Goal: Task Accomplishment & Management: Manage account settings

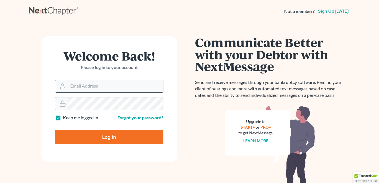
click at [91, 83] on input "Email Address" at bounding box center [115, 86] width 95 height 12
type input "fesenmyer_law@hotmail.com"
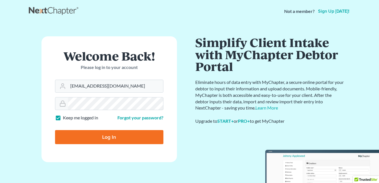
click at [92, 140] on input "Log In" at bounding box center [109, 137] width 108 height 14
type input "Thinking..."
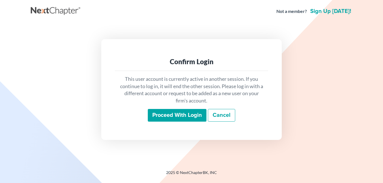
click at [183, 115] on input "Proceed with login" at bounding box center [177, 115] width 59 height 13
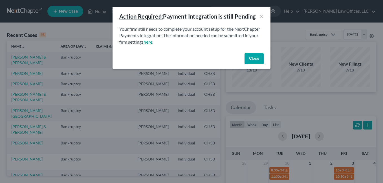
click at [256, 60] on button "Close" at bounding box center [254, 58] width 19 height 11
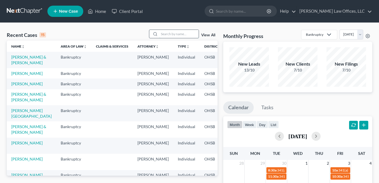
click at [181, 34] on input "search" at bounding box center [178, 34] width 39 height 8
type input "oliver"
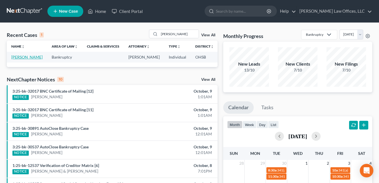
click at [19, 57] on link "[PERSON_NAME]" at bounding box center [26, 57] width 31 height 5
select select "4"
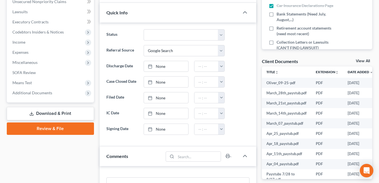
scroll to position [141, 0]
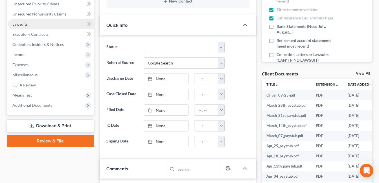
click at [24, 24] on span "Lawsuits" at bounding box center [19, 24] width 15 height 5
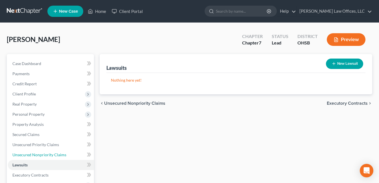
drag, startPoint x: 50, startPoint y: 155, endPoint x: 156, endPoint y: 135, distance: 107.9
click at [50, 155] on span "Unsecured Nonpriority Claims" at bounding box center [39, 155] width 54 height 5
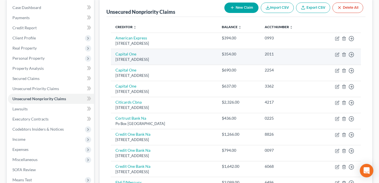
scroll to position [56, 0]
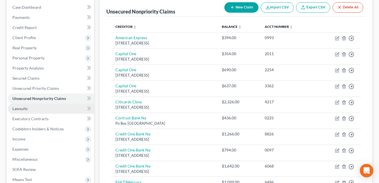
click at [25, 109] on span "Lawsuits" at bounding box center [19, 108] width 15 height 5
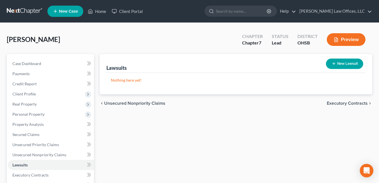
click at [346, 62] on button "New Lawsuit" at bounding box center [344, 64] width 37 height 10
select select "0"
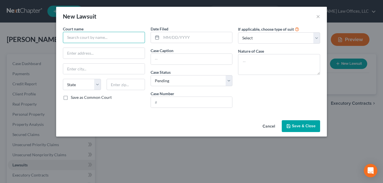
click at [130, 39] on input "text" at bounding box center [104, 37] width 82 height 11
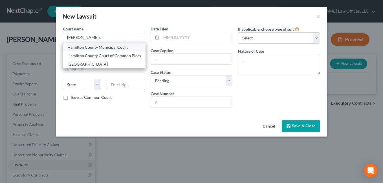
click at [121, 49] on div "Hamilton County Municipal Court" at bounding box center [104, 48] width 74 height 6
type input "Hamilton County Municipal Court"
type input "1000 Main St., Room 115"
type input "[GEOGRAPHIC_DATA]"
select select "36"
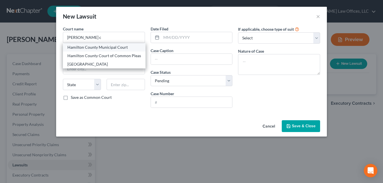
type input "45202"
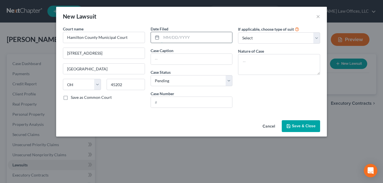
click at [187, 33] on input "text" at bounding box center [196, 37] width 71 height 11
type input "05/27/2025"
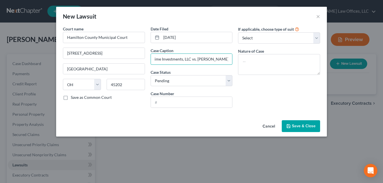
scroll to position [0, 14]
type input "CKS Prime Investments, LLC vs. Robert J. Oliver, Jr."
click at [214, 100] on input "text" at bounding box center [192, 102] width 82 height 11
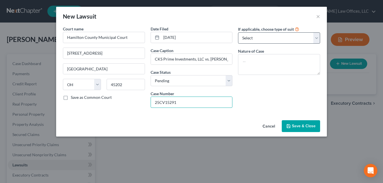
type input "25CV15291"
click at [316, 38] on select "Select Repossession Garnishment Foreclosure Attached, Seized, Or Levied Other" at bounding box center [279, 37] width 82 height 11
select select "1"
click at [238, 32] on select "Select Repossession Garnishment Foreclosure Attached, Seized, Or Levied Other" at bounding box center [279, 37] width 82 height 11
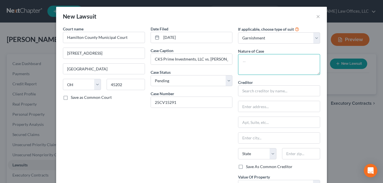
click at [260, 60] on textarea at bounding box center [279, 64] width 82 height 21
type textarea "Complaint for Money"
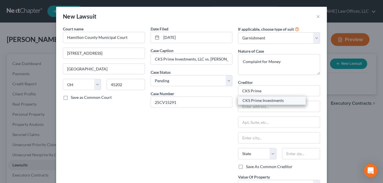
click at [270, 99] on div "CKS Prime Investments" at bounding box center [272, 101] width 59 height 6
type input "CKS Prime Investments"
type input "1800 State Route 34 Bldg 3 Ste 305"
type input "Belmar"
select select "33"
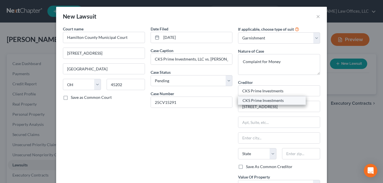
type input "07719"
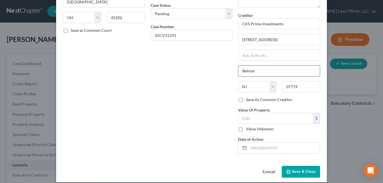
scroll to position [73, 0]
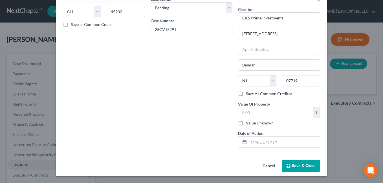
click at [298, 164] on span "Save & Close" at bounding box center [304, 166] width 24 height 5
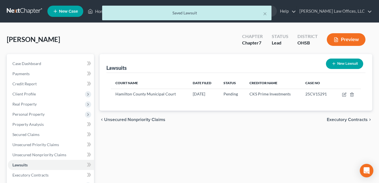
click at [342, 64] on button "New Lawsuit" at bounding box center [344, 64] width 37 height 10
select select "0"
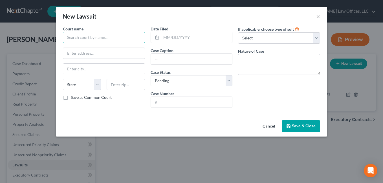
click at [94, 37] on input "text" at bounding box center [104, 37] width 82 height 11
type input "C"
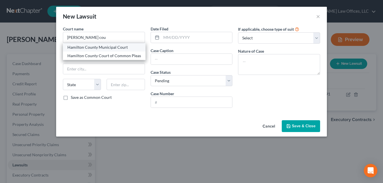
click at [107, 47] on div "Hamilton County Municipal Court" at bounding box center [104, 48] width 74 height 6
type input "Hamilton County Municipal Court"
type input "1000 Main St., Room 115"
type input "[GEOGRAPHIC_DATA]"
select select "36"
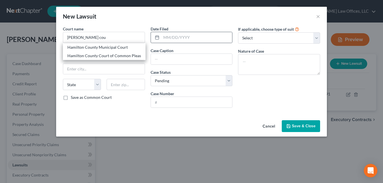
type input "45202"
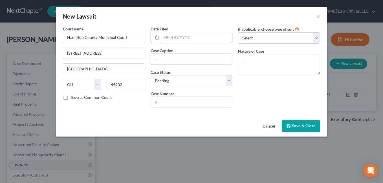
click at [171, 39] on input "text" at bounding box center [196, 37] width 71 height 11
type input "09/28/2025"
click at [164, 59] on input "text" at bounding box center [192, 59] width 82 height 11
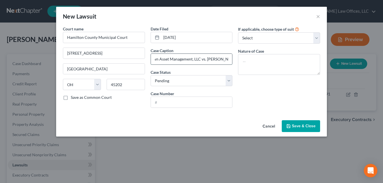
scroll to position [0, 10]
type input "Crown Asset Management, LLC vs. Robert Oliver"
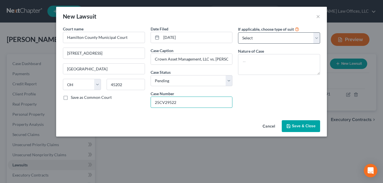
type input "25CV29522"
click at [316, 38] on select "Select Repossession Garnishment Foreclosure Attached, Seized, Or Levied Other" at bounding box center [279, 37] width 82 height 11
select select "1"
click at [238, 32] on select "Select Repossession Garnishment Foreclosure Attached, Seized, Or Levied Other" at bounding box center [279, 37] width 82 height 11
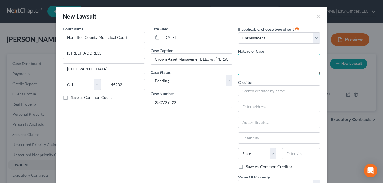
click at [260, 60] on textarea at bounding box center [279, 64] width 82 height 21
type textarea "Complaint for Money"
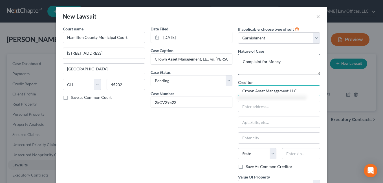
type input "Crown Asset Management, LLC"
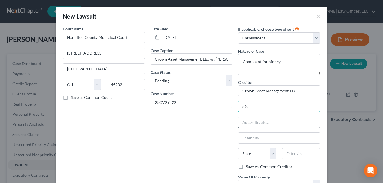
type input "c/o Levy & Associates, LLC"
click at [253, 122] on input "text" at bounding box center [279, 122] width 82 height 11
type input "P.O. Box 182423"
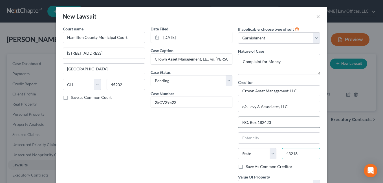
type input "43218"
type input "Columbus"
select select "36"
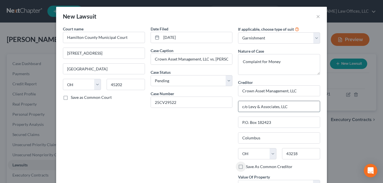
click at [287, 105] on input "c/o Levy & Associates, LLC" at bounding box center [279, 106] width 82 height 11
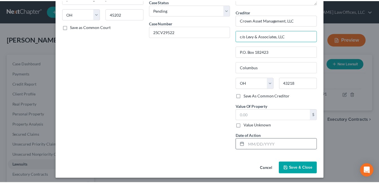
scroll to position [73, 0]
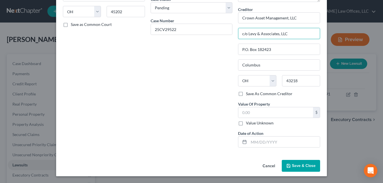
type input "c/o Levy & Associates, LLC"
click at [296, 166] on span "Save & Close" at bounding box center [304, 166] width 24 height 5
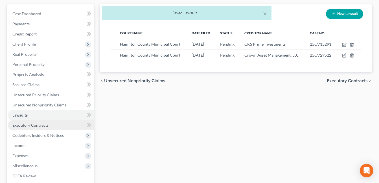
scroll to position [56, 0]
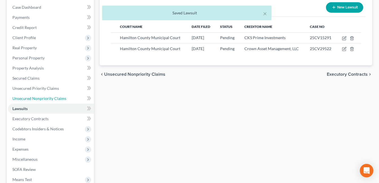
drag, startPoint x: 42, startPoint y: 97, endPoint x: 98, endPoint y: 93, distance: 55.7
click at [42, 97] on span "Unsecured Nonpriority Claims" at bounding box center [39, 98] width 54 height 5
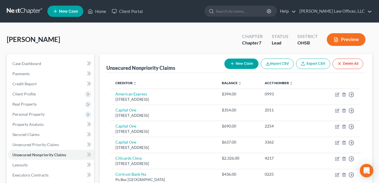
click at [237, 61] on button "New Claim" at bounding box center [241, 64] width 34 height 10
select select "0"
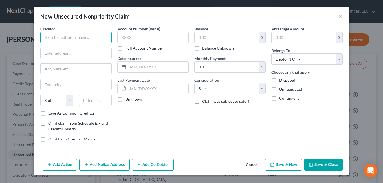
click at [64, 35] on input "text" at bounding box center [75, 37] width 71 height 11
type input "Crown Asset Management, LLC"
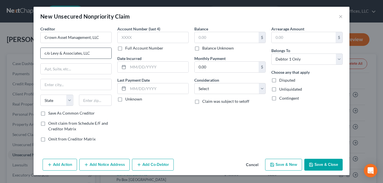
click at [92, 55] on input "c/o Levy & Associates, LLC" at bounding box center [76, 53] width 71 height 11
click at [89, 54] on input "c/o Levy & Associates, LLC" at bounding box center [76, 53] width 71 height 11
type input "c/o Levy & Associates, LLC"
click at [74, 68] on input "text" at bounding box center [76, 69] width 71 height 11
type input "P.O. Box 182423"
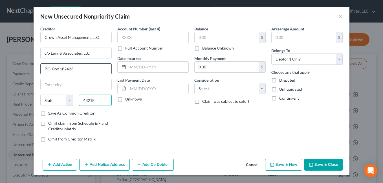
type input "43218"
type input "Columbus"
select select "36"
click at [210, 38] on input "text" at bounding box center [227, 37] width 64 height 11
type input "1,812.34"
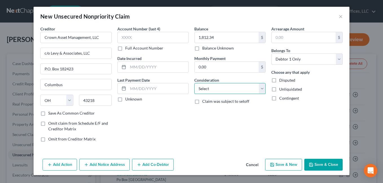
click at [263, 89] on select "Select Cable / Satellite Services Collection Agency Credit Card Debt Debt Couns…" at bounding box center [229, 88] width 71 height 11
select select "1"
click at [194, 83] on select "Select Cable / Satellite Services Collection Agency Credit Card Debt Debt Couns…" at bounding box center [229, 88] width 71 height 11
click at [286, 163] on button "Save & New" at bounding box center [283, 165] width 37 height 12
select select "0"
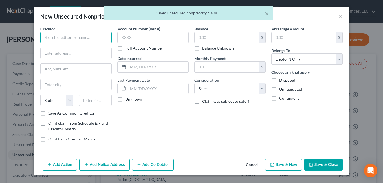
click at [58, 37] on input "text" at bounding box center [75, 37] width 71 height 11
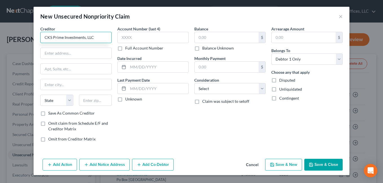
type input "CKS Prime Investments, LLC"
type input "1800 State Route 34 Bldg 3 Ste 305"
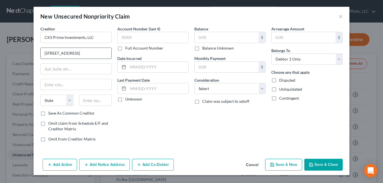
type input "Belmar"
select select "33"
type input "07719"
click at [227, 39] on input "text" at bounding box center [227, 37] width 64 height 11
type input "2,855.67"
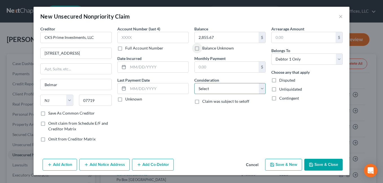
click at [264, 84] on select "Select Cable / Satellite Services Collection Agency Credit Card Debt Debt Couns…" at bounding box center [229, 88] width 71 height 11
select select "1"
click at [194, 83] on select "Select Cable / Satellite Services Collection Agency Credit Card Debt Debt Couns…" at bounding box center [229, 88] width 71 height 11
click at [326, 165] on button "Save & Close" at bounding box center [323, 165] width 38 height 12
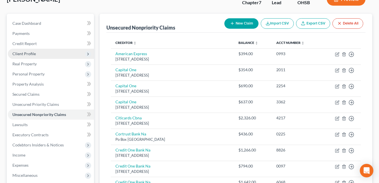
scroll to position [85, 0]
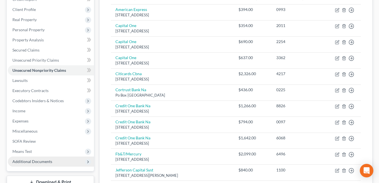
click at [35, 161] on span "Additional Documents" at bounding box center [32, 161] width 40 height 5
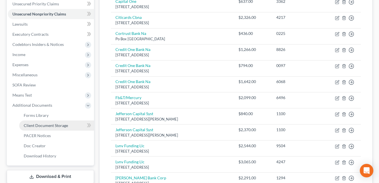
click at [49, 123] on span "Client Document Storage" at bounding box center [46, 125] width 44 height 5
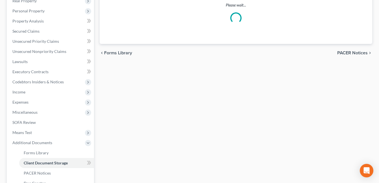
scroll to position [32, 0]
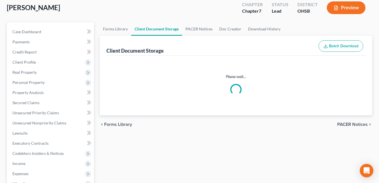
select select "7"
select select "37"
select select "52"
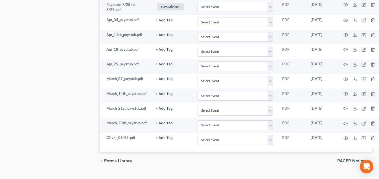
scroll to position [483, 0]
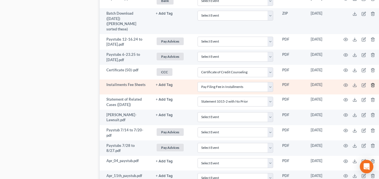
click at [372, 85] on line "button" at bounding box center [372, 85] width 0 height 1
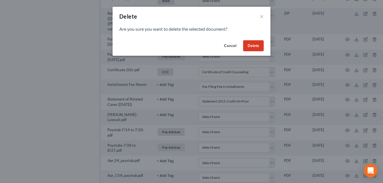
click at [249, 48] on button "Delete" at bounding box center [253, 45] width 21 height 11
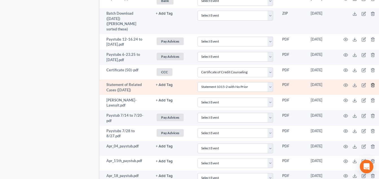
click at [374, 83] on icon "button" at bounding box center [372, 85] width 3 height 4
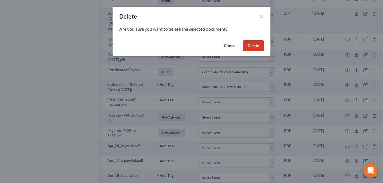
click at [254, 46] on button "Delete" at bounding box center [253, 45] width 21 height 11
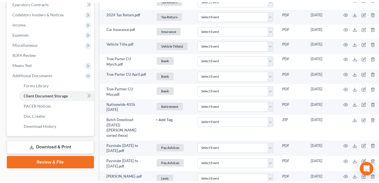
scroll to position [0, 0]
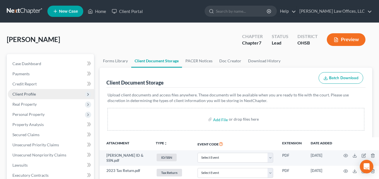
click at [29, 92] on span "Client Profile" at bounding box center [23, 94] width 23 height 5
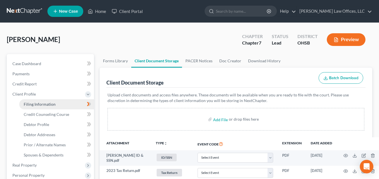
click at [35, 103] on span "Filing Information" at bounding box center [40, 104] width 32 height 5
select select "1"
select select "0"
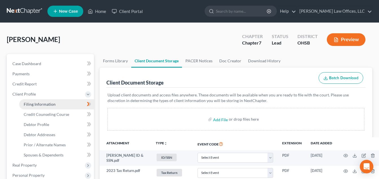
select select "36"
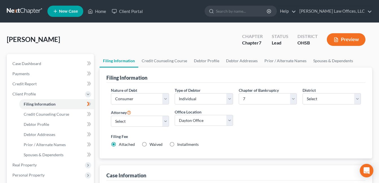
click at [177, 144] on label "Installments Installments" at bounding box center [187, 145] width 21 height 6
click at [179, 144] on input "Installments Installments" at bounding box center [181, 144] width 4 height 4
radio input "true"
radio input "false"
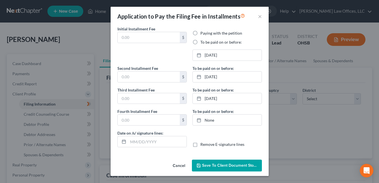
type input "112.00"
radio input "true"
type input "112.00"
type input "114.00"
type input "0.00"
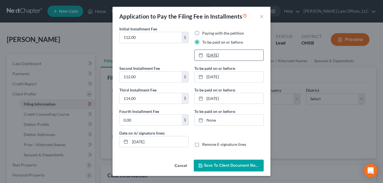
click at [231, 56] on link "9/1/2025" at bounding box center [229, 55] width 69 height 11
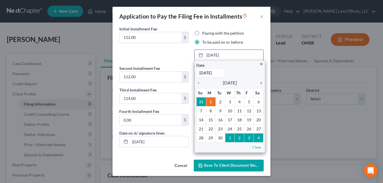
click at [259, 83] on icon "chevron_right" at bounding box center [259, 83] width 7 height 5
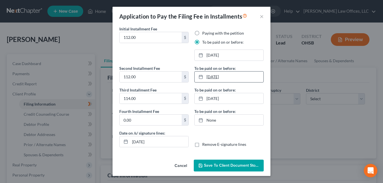
click at [219, 78] on link "10/1/2025" at bounding box center [229, 77] width 69 height 11
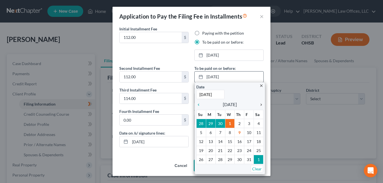
click at [261, 105] on icon "chevron_right" at bounding box center [259, 105] width 7 height 5
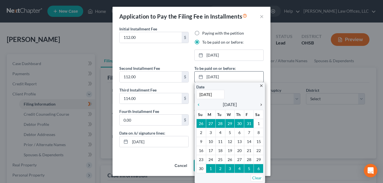
click at [261, 105] on icon "chevron_right" at bounding box center [259, 105] width 7 height 5
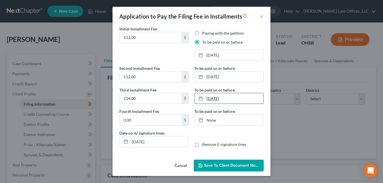
click at [220, 96] on link "11/1/2025" at bounding box center [229, 98] width 69 height 11
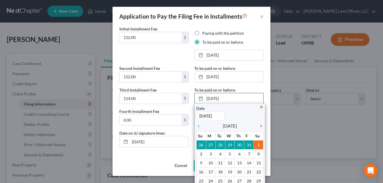
click at [259, 126] on icon "chevron_right" at bounding box center [259, 126] width 7 height 5
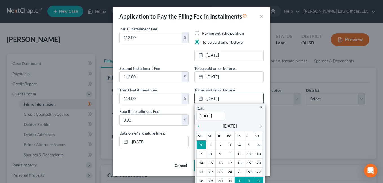
click at [259, 126] on icon "chevron_right" at bounding box center [259, 126] width 7 height 5
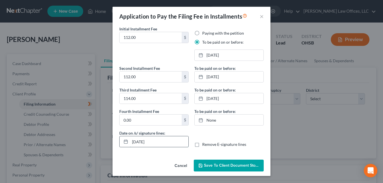
drag, startPoint x: 138, startPoint y: 142, endPoint x: 142, endPoint y: 142, distance: 3.5
click at [142, 142] on input "10/09/2025" at bounding box center [159, 142] width 58 height 11
type input "10/10/2025"
click at [215, 165] on span "Save to Client Document Storage" at bounding box center [234, 165] width 60 height 5
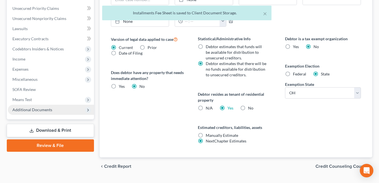
click at [52, 111] on span "Additional Documents" at bounding box center [51, 110] width 86 height 10
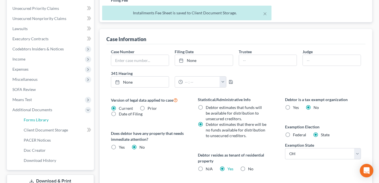
click at [54, 121] on link "Forms Library" at bounding box center [56, 120] width 75 height 10
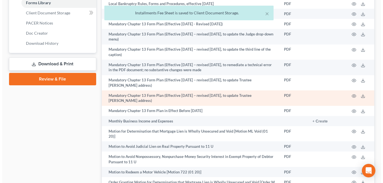
scroll to position [338, 0]
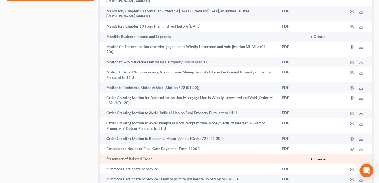
click at [318, 158] on button "+ Create" at bounding box center [317, 160] width 15 height 4
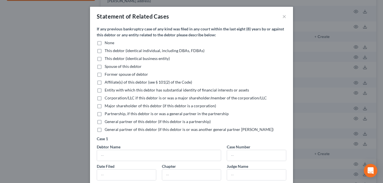
click at [105, 43] on label "None" at bounding box center [110, 43] width 10 height 6
click at [107, 43] on input "None" at bounding box center [109, 42] width 4 height 4
checkbox input "true"
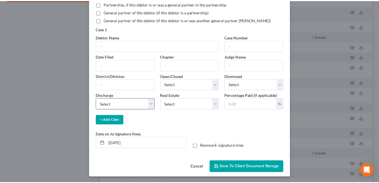
scroll to position [111, 0]
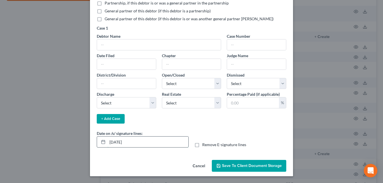
drag, startPoint x: 113, startPoint y: 142, endPoint x: 117, endPoint y: 143, distance: 4.0
click at [117, 143] on input "10/09/2025" at bounding box center [147, 142] width 81 height 11
type input "10/10/2025"
click at [273, 168] on span "Save to Client Document Storage" at bounding box center [252, 166] width 60 height 5
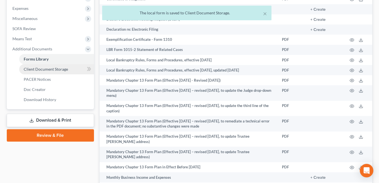
click at [51, 72] on link "Client Document Storage" at bounding box center [56, 69] width 75 height 10
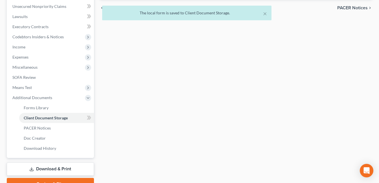
scroll to position [71, 0]
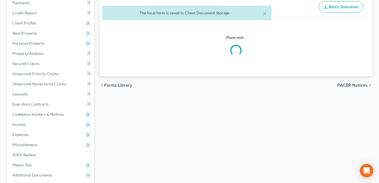
select select "7"
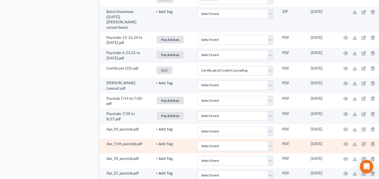
scroll to position [621, 0]
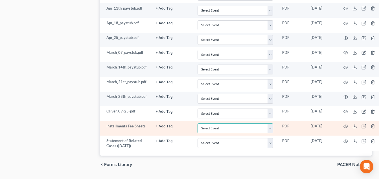
click at [272, 124] on select "Select Event 20 Largest Unsecured Creditors Amended Document Amended List of Cr…" at bounding box center [235, 129] width 76 height 10
select select "37"
click at [198, 124] on select "Select Event 20 Largest Unsecured Creditors Amended Document Amended List of Cr…" at bounding box center [235, 129] width 76 height 10
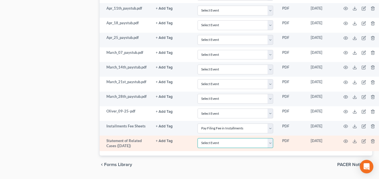
click at [272, 138] on select "Select Event 20 Largest Unsecured Creditors Amended Document Amended List of Cr…" at bounding box center [235, 143] width 76 height 10
select select "52"
click at [198, 138] on select "Select Event 20 Largest Unsecured Creditors Amended Document Amended List of Cr…" at bounding box center [235, 143] width 76 height 10
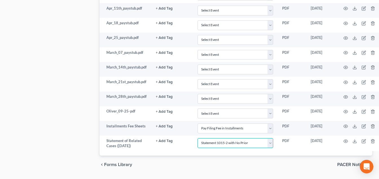
scroll to position [621, 6]
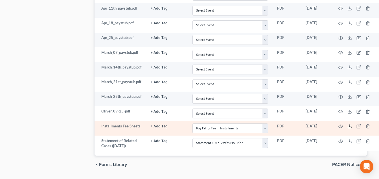
click at [348, 124] on icon at bounding box center [349, 126] width 5 height 5
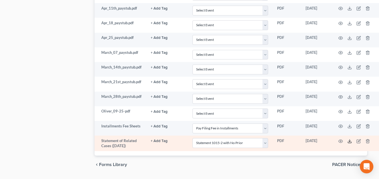
click at [349, 139] on icon at bounding box center [349, 141] width 5 height 5
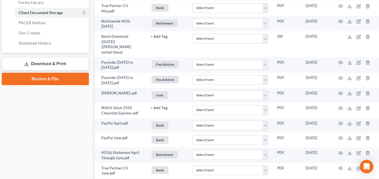
scroll to position [197, 6]
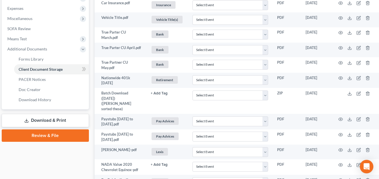
click at [54, 119] on link "Download & Print" at bounding box center [45, 120] width 87 height 13
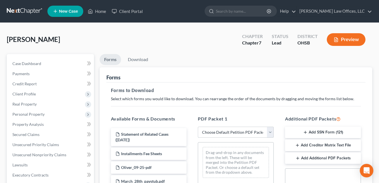
click at [270, 133] on select "Choose Default Petition PDF Packet Complete Bankruptcy Petition (all forms and …" at bounding box center [236, 132] width 76 height 11
select select "3"
click at [198, 127] on select "Choose Default Petition PDF Packet Complete Bankruptcy Petition (all forms and …" at bounding box center [236, 132] width 76 height 11
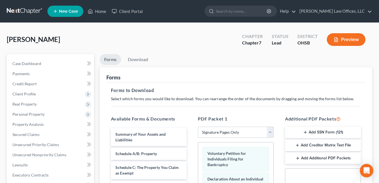
click at [307, 133] on button "Add SSN Form (121)" at bounding box center [323, 133] width 76 height 12
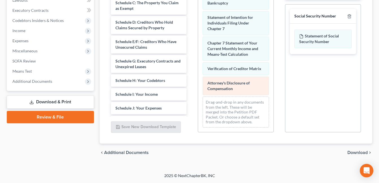
scroll to position [28, 0]
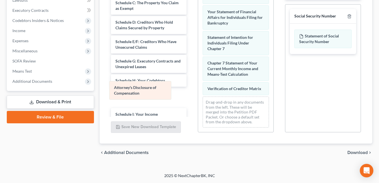
drag, startPoint x: 237, startPoint y: 88, endPoint x: 140, endPoint y: 93, distance: 96.9
click at [198, 93] on div "Attorney's Disclosure of Compensation Voluntary Petition for Individuals Filing…" at bounding box center [235, 43] width 75 height 177
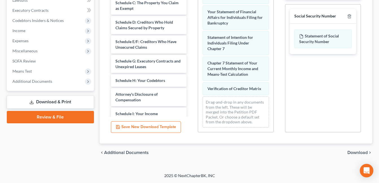
click at [359, 155] on span "Download" at bounding box center [357, 153] width 20 height 5
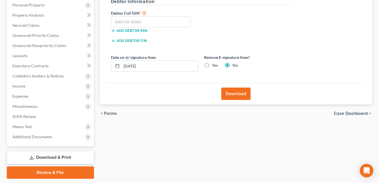
scroll to position [70, 0]
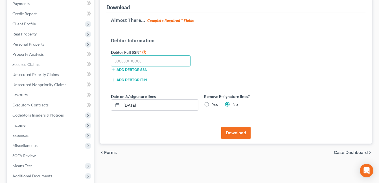
click at [146, 62] on input "text" at bounding box center [151, 61] width 80 height 11
type input "287-70-1046"
drag, startPoint x: 131, startPoint y: 105, endPoint x: 133, endPoint y: 107, distance: 3.2
click at [133, 107] on input "10/09/2025" at bounding box center [160, 105] width 76 height 11
drag, startPoint x: 148, startPoint y: 105, endPoint x: 117, endPoint y: 106, distance: 31.0
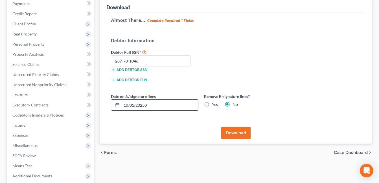
click at [117, 106] on div "10/01/20250" at bounding box center [154, 105] width 87 height 11
type input "10/10/2025"
click at [237, 133] on button "Download" at bounding box center [235, 133] width 29 height 12
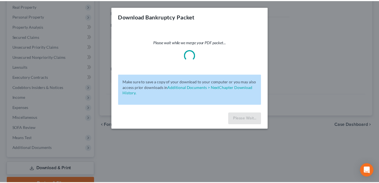
scroll to position [98, 0]
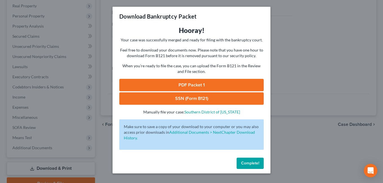
click at [197, 96] on link "SSN (Form B121)" at bounding box center [191, 99] width 144 height 12
click at [195, 82] on link "PDF Packet 1" at bounding box center [191, 85] width 144 height 12
click at [258, 165] on span "Complete!" at bounding box center [250, 163] width 18 height 5
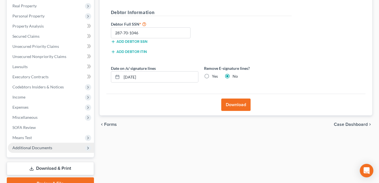
click at [49, 149] on span "Additional Documents" at bounding box center [32, 148] width 40 height 5
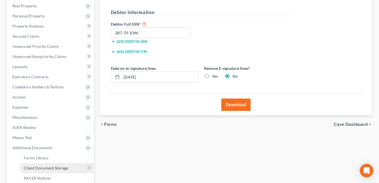
click at [51, 165] on link "Client Document Storage" at bounding box center [56, 168] width 75 height 10
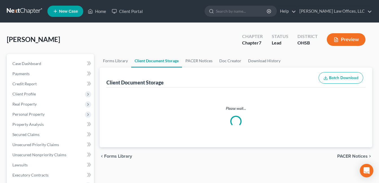
select select "7"
select select "37"
select select "52"
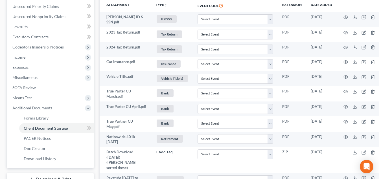
scroll to position [113, 0]
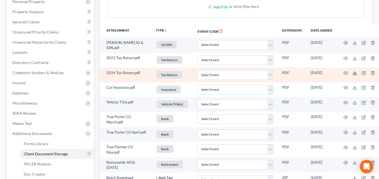
click at [355, 73] on polyline at bounding box center [355, 73] width 2 height 1
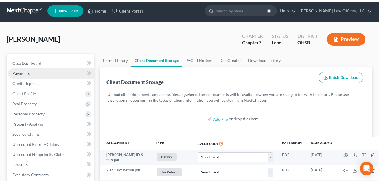
scroll to position [0, 0]
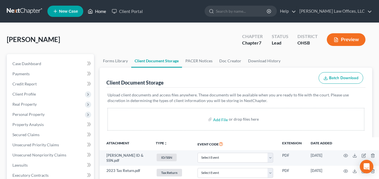
click at [98, 8] on link "Home" at bounding box center [97, 11] width 24 height 10
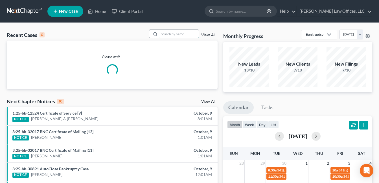
click at [175, 34] on input "search" at bounding box center [178, 34] width 39 height 8
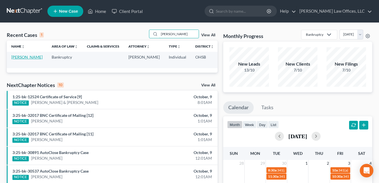
type input "hayden"
click at [21, 60] on link "[PERSON_NAME]" at bounding box center [26, 57] width 31 height 5
select select "1"
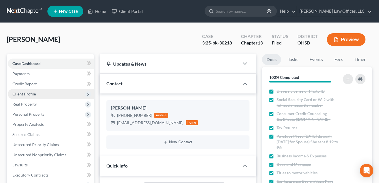
click at [26, 96] on span "Client Profile" at bounding box center [23, 94] width 23 height 5
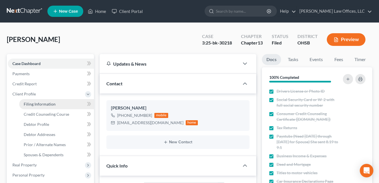
click at [30, 102] on span "Filing Information" at bounding box center [40, 104] width 32 height 5
select select "1"
select select "0"
select select "3"
select select "62"
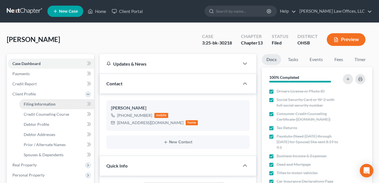
select select "0"
select select "36"
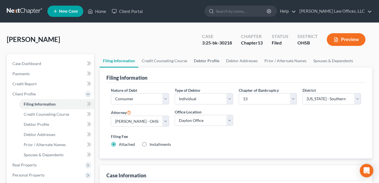
click at [209, 62] on link "Debtor Profile" at bounding box center [206, 61] width 32 height 14
select select "1"
select select "2"
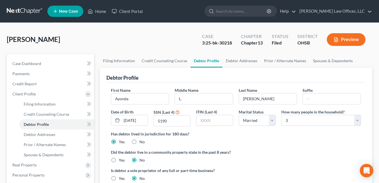
radio input "true"
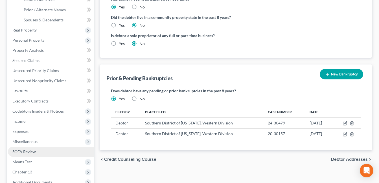
scroll to position [169, 0]
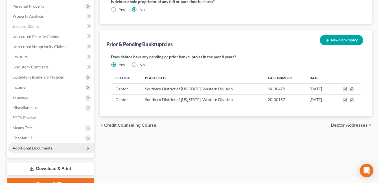
click at [31, 149] on span "Additional Documents" at bounding box center [32, 148] width 40 height 5
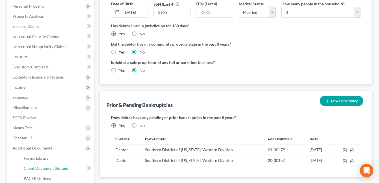
drag, startPoint x: 41, startPoint y: 168, endPoint x: 178, endPoint y: 127, distance: 143.2
click at [41, 168] on span "Client Document Storage" at bounding box center [46, 168] width 44 height 5
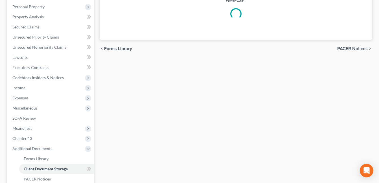
scroll to position [80, 0]
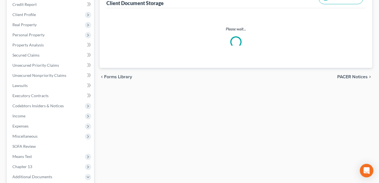
select select "7"
select select "53"
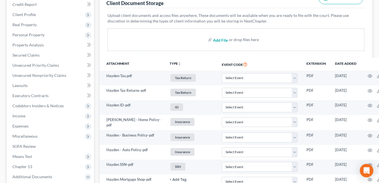
scroll to position [0, 0]
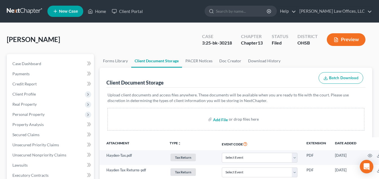
click at [221, 120] on input "file" at bounding box center [220, 119] width 14 height 10
type input "C:\fakepath\Hayden.Letter.pdf"
select select "7"
select select "53"
click at [99, 13] on link "Home" at bounding box center [97, 11] width 24 height 10
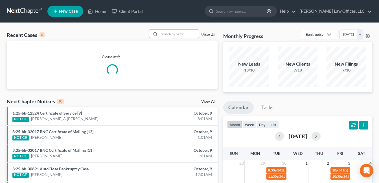
click at [168, 33] on input "search" at bounding box center [178, 34] width 39 height 8
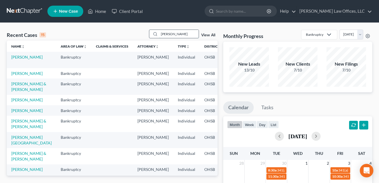
type input "mitchell"
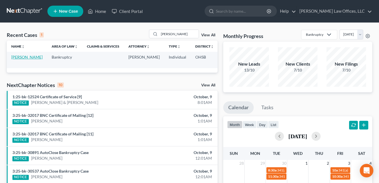
click at [23, 58] on link "[PERSON_NAME]" at bounding box center [26, 57] width 31 height 5
select select "4"
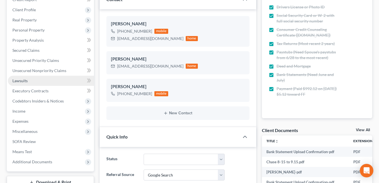
scroll to position [85, 0]
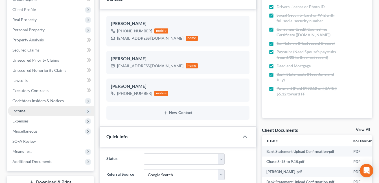
click at [27, 110] on span "Income" at bounding box center [51, 111] width 86 height 10
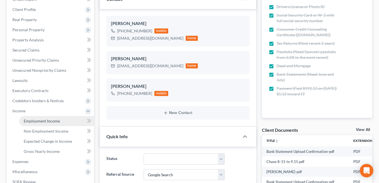
click at [33, 120] on span "Employment Income" at bounding box center [42, 121] width 36 height 5
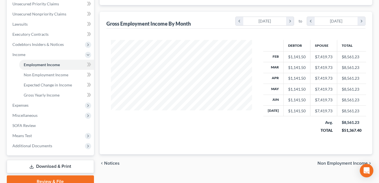
scroll to position [167, 0]
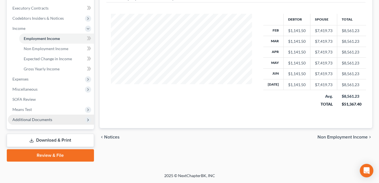
click at [43, 118] on span "Additional Documents" at bounding box center [32, 119] width 40 height 5
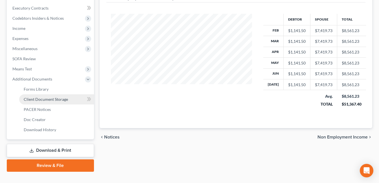
click at [42, 100] on span "Client Document Storage" at bounding box center [46, 99] width 44 height 5
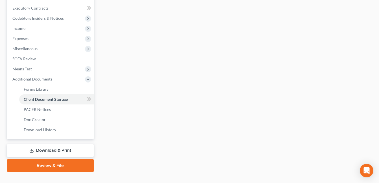
scroll to position [120, 0]
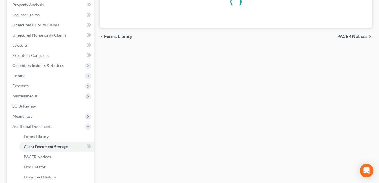
select select "7"
select select "37"
select select "52"
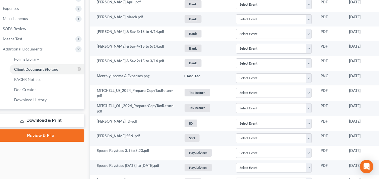
scroll to position [197, 54]
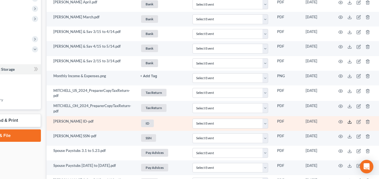
click at [349, 122] on polyline at bounding box center [350, 121] width 2 height 1
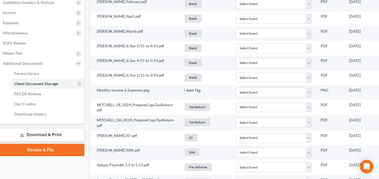
scroll to position [0, 10]
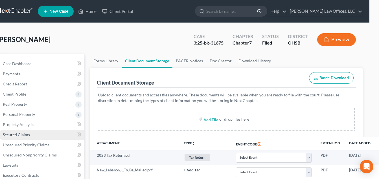
click at [18, 135] on span "Secured Claims" at bounding box center [16, 134] width 27 height 5
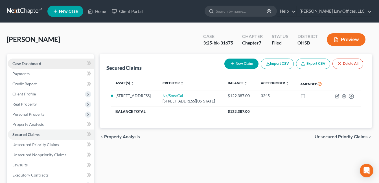
click at [21, 64] on span "Case Dashboard" at bounding box center [26, 63] width 29 height 5
select select "4"
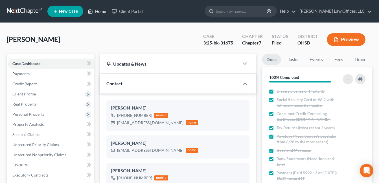
drag, startPoint x: 96, startPoint y: 12, endPoint x: 139, endPoint y: 37, distance: 50.6
click at [96, 12] on link "Home" at bounding box center [97, 11] width 24 height 10
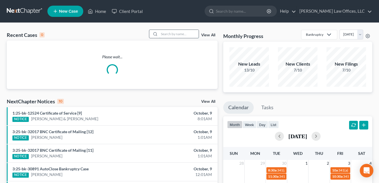
click at [170, 36] on input "search" at bounding box center [178, 34] width 39 height 8
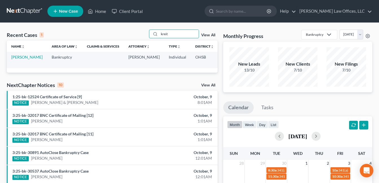
type input "kreit"
click at [17, 54] on td "[PERSON_NAME]" at bounding box center [27, 60] width 40 height 16
click at [18, 58] on link "[PERSON_NAME]" at bounding box center [26, 57] width 31 height 5
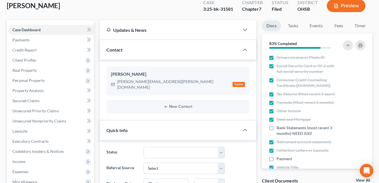
scroll to position [113, 0]
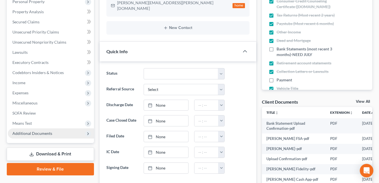
click at [39, 135] on span "Additional Documents" at bounding box center [32, 133] width 40 height 5
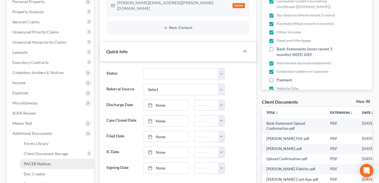
click at [46, 162] on span "PACER Notices" at bounding box center [37, 164] width 27 height 5
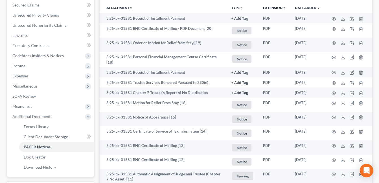
scroll to position [169, 0]
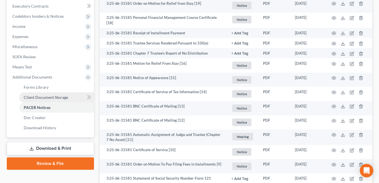
click at [42, 98] on span "Client Document Storage" at bounding box center [46, 97] width 44 height 5
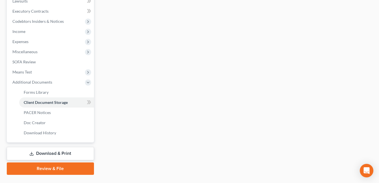
scroll to position [111, 0]
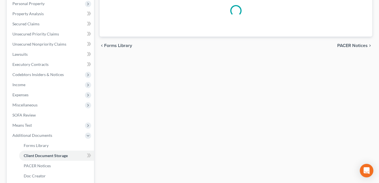
select select "7"
select select "37"
select select "52"
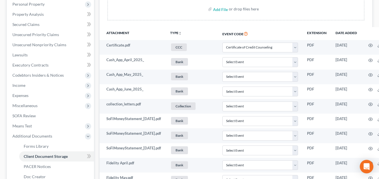
scroll to position [197, 0]
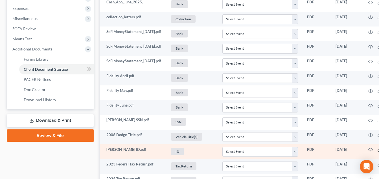
click at [379, 150] on line at bounding box center [379, 149] width 0 height 2
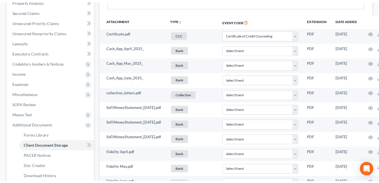
scroll to position [0, 0]
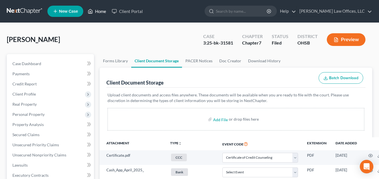
click at [98, 10] on link "Home" at bounding box center [97, 11] width 24 height 10
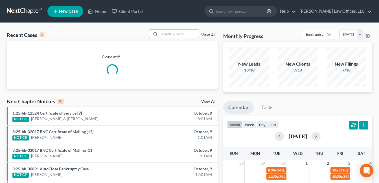
click at [165, 34] on input "search" at bounding box center [178, 34] width 39 height 8
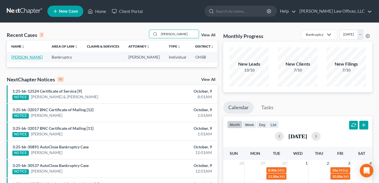
type input "oliver"
click at [17, 60] on link "[PERSON_NAME]" at bounding box center [26, 57] width 31 height 5
select select "4"
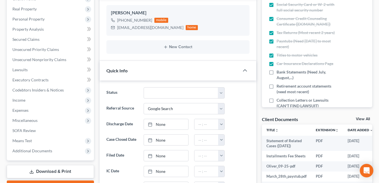
scroll to position [113, 0]
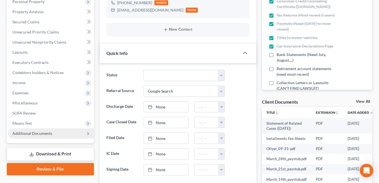
click at [31, 134] on span "Additional Documents" at bounding box center [32, 133] width 40 height 5
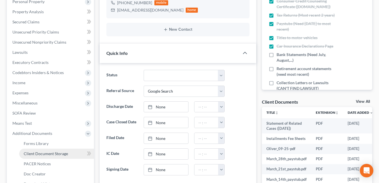
click at [49, 154] on span "Client Document Storage" at bounding box center [46, 153] width 44 height 5
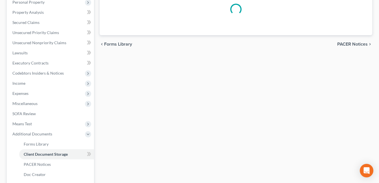
scroll to position [84, 0]
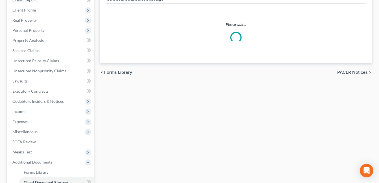
select select "7"
select select "37"
select select "52"
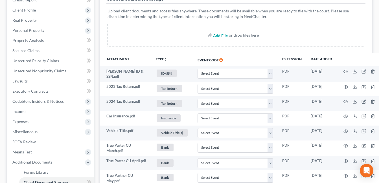
click at [218, 40] on input "file" at bounding box center [220, 35] width 14 height 10
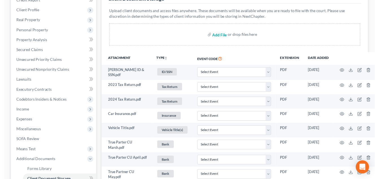
scroll to position [0, 0]
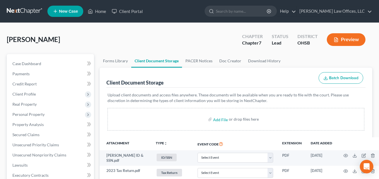
select select "7"
select select "37"
select select "52"
type input "C:\fakepath\CKS.Lawsuit.pdf"
select select "7"
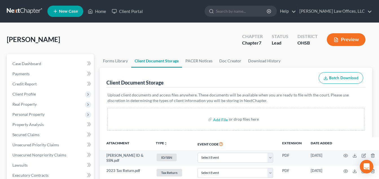
select select "37"
select select "52"
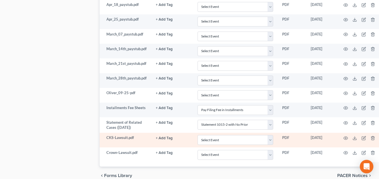
click at [168, 137] on button "+ Add Tag" at bounding box center [164, 139] width 17 height 4
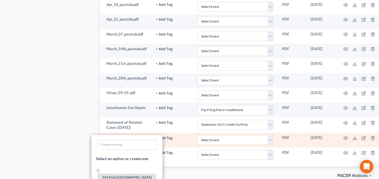
scroll to position [893, 0]
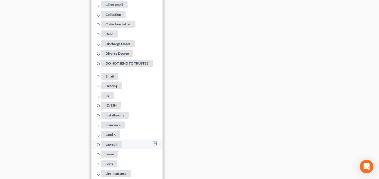
click at [115, 141] on span "Law suit" at bounding box center [111, 144] width 21 height 7
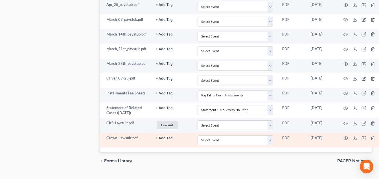
click at [166, 137] on button "+ Add Tag" at bounding box center [164, 139] width 17 height 4
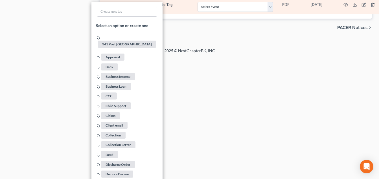
scroll to position [964, 0]
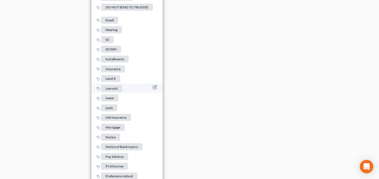
click at [113, 85] on span "Law suit" at bounding box center [111, 88] width 21 height 7
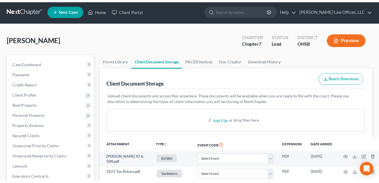
scroll to position [0, 0]
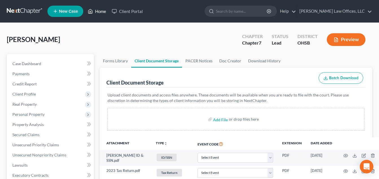
click at [98, 11] on link "Home" at bounding box center [97, 11] width 24 height 10
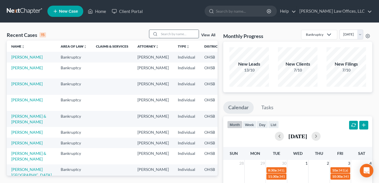
click at [187, 31] on input "search" at bounding box center [178, 34] width 39 height 8
type input "[PERSON_NAME]"
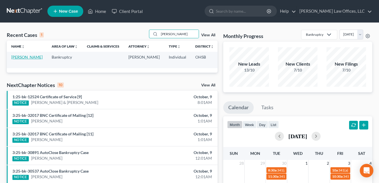
click at [17, 57] on link "[PERSON_NAME]" at bounding box center [26, 57] width 31 height 5
select select "4"
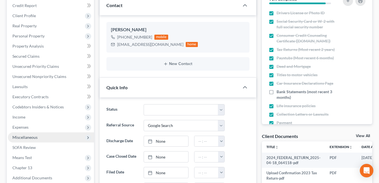
scroll to position [85, 0]
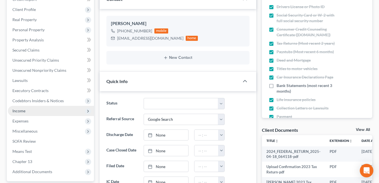
click at [27, 110] on span "Income" at bounding box center [51, 111] width 86 height 10
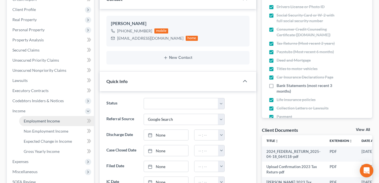
click at [30, 122] on span "Employment Income" at bounding box center [42, 121] width 36 height 5
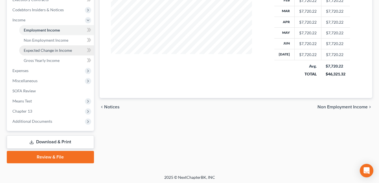
scroll to position [177, 0]
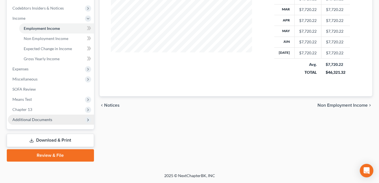
click at [49, 120] on span "Additional Documents" at bounding box center [32, 119] width 40 height 5
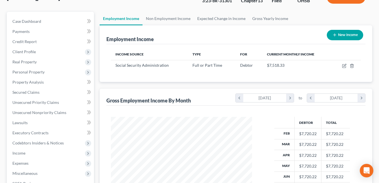
scroll to position [149, 0]
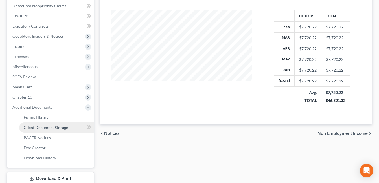
click at [56, 131] on link "Client Document Storage" at bounding box center [56, 128] width 75 height 10
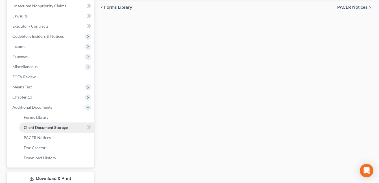
scroll to position [149, 0]
select select "52"
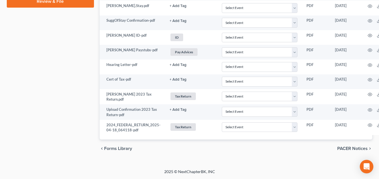
scroll to position [342, 29]
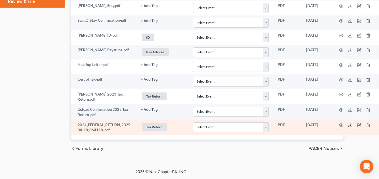
click at [350, 126] on icon at bounding box center [350, 125] width 5 height 5
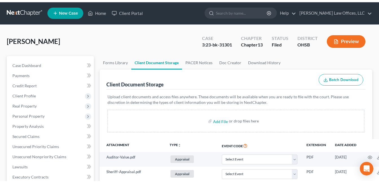
scroll to position [0, 0]
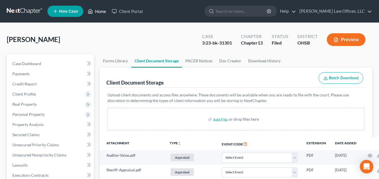
click at [98, 13] on link "Home" at bounding box center [97, 11] width 24 height 10
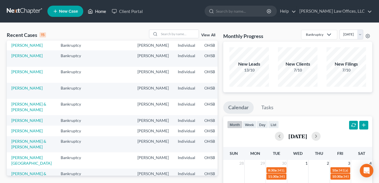
scroll to position [56, 0]
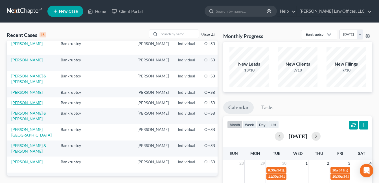
click at [17, 105] on link "[PERSON_NAME]" at bounding box center [26, 102] width 31 height 5
select select "4"
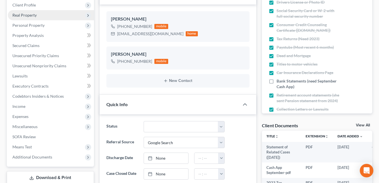
scroll to position [141, 0]
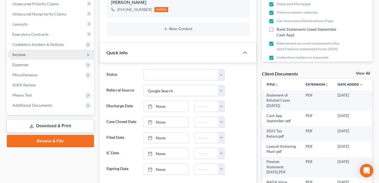
click at [40, 57] on span "Income" at bounding box center [51, 55] width 86 height 10
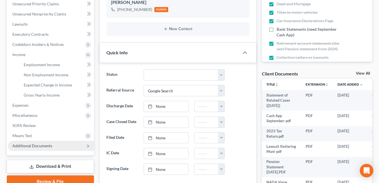
click at [47, 144] on span "Additional Documents" at bounding box center [32, 146] width 40 height 5
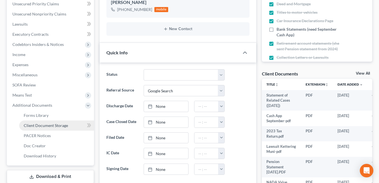
click at [69, 123] on link "Client Document Storage" at bounding box center [56, 126] width 75 height 10
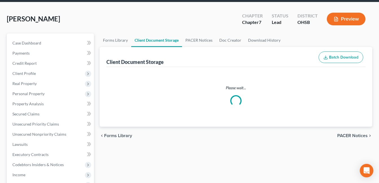
scroll to position [56, 0]
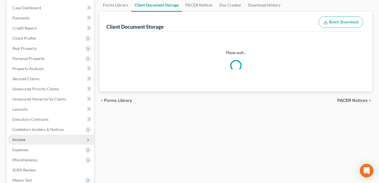
click at [31, 140] on span "Income" at bounding box center [51, 140] width 86 height 10
select select "7"
select select "52"
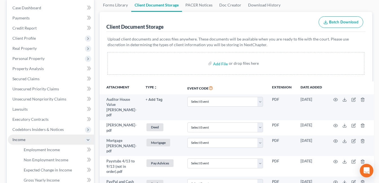
scroll to position [56, 0]
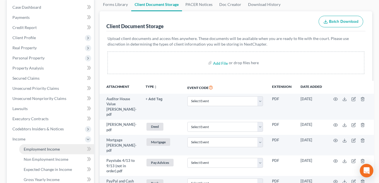
click at [54, 151] on span "Employment Income" at bounding box center [42, 149] width 36 height 5
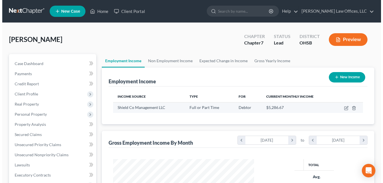
scroll to position [101, 153]
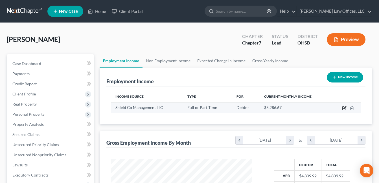
click at [342, 107] on icon "button" at bounding box center [343, 108] width 3 height 3
select select "0"
select select "3"
select select "2"
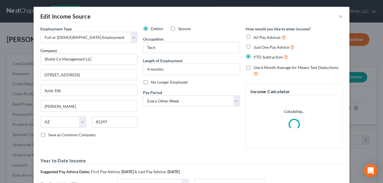
scroll to position [101, 154]
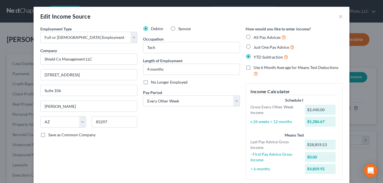
click at [151, 83] on label "No Longer Employed" at bounding box center [169, 83] width 37 height 6
click at [153, 83] on input "No Longer Employed" at bounding box center [155, 82] width 4 height 4
checkbox input "true"
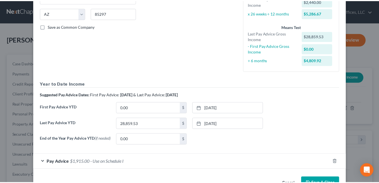
scroll to position [127, 0]
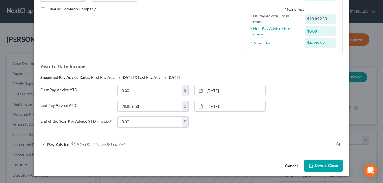
click at [316, 163] on button "Save & Close" at bounding box center [323, 166] width 38 height 12
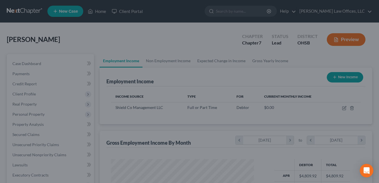
scroll to position [281958, 281907]
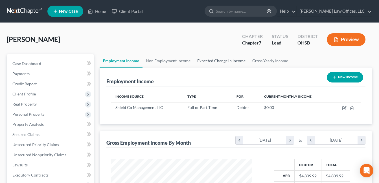
click at [232, 61] on link "Expected Change in Income" at bounding box center [221, 61] width 55 height 14
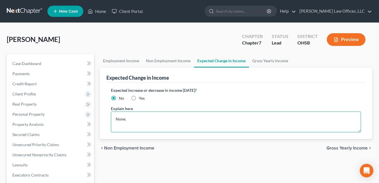
drag, startPoint x: 135, startPoint y: 119, endPoint x: 101, endPoint y: 125, distance: 33.9
click at [101, 125] on div "Expected Change in Income Expected increase or decrease in income [DATE]? No Ye…" at bounding box center [236, 104] width 272 height 72
click at [129, 120] on textarea "Debtor has applied for unemployment." at bounding box center [236, 122] width 250 height 21
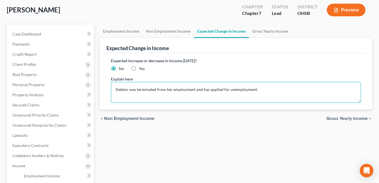
scroll to position [113, 0]
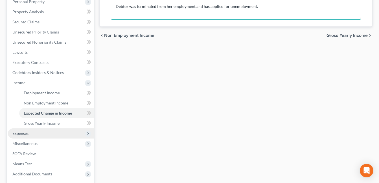
type textarea "Debtor was terminated from her employment and has applied for unemployment."
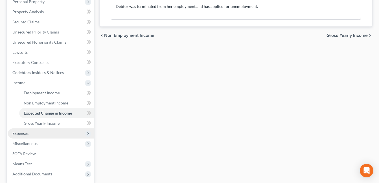
click at [37, 132] on span "Expenses" at bounding box center [51, 134] width 86 height 10
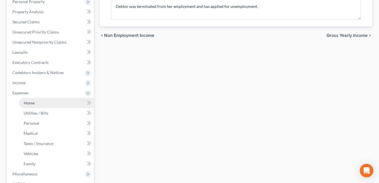
click at [40, 104] on link "Home" at bounding box center [56, 103] width 75 height 10
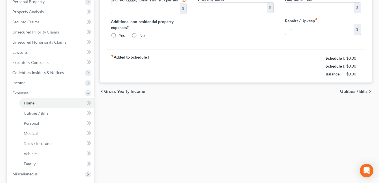
scroll to position [84, 0]
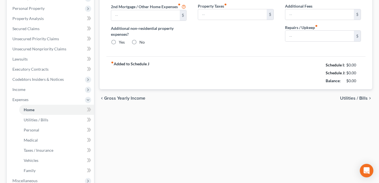
type input "833.00"
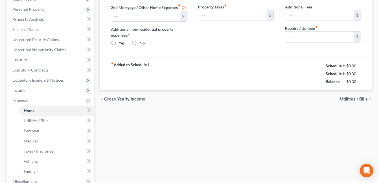
radio input "true"
type input "150.00"
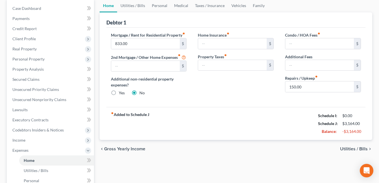
scroll to position [56, 0]
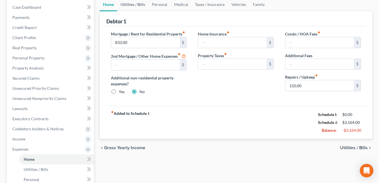
click at [138, 6] on link "Utilities / Bills" at bounding box center [132, 5] width 31 height 14
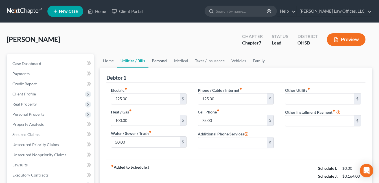
click at [160, 60] on link "Personal" at bounding box center [159, 61] width 22 height 14
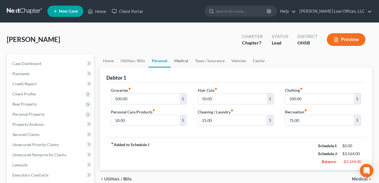
click at [183, 60] on link "Medical" at bounding box center [181, 61] width 21 height 14
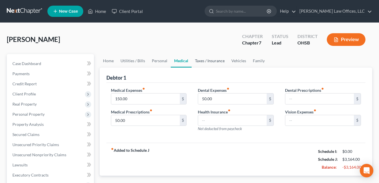
click at [205, 60] on link "Taxes / Insurance" at bounding box center [210, 61] width 36 height 14
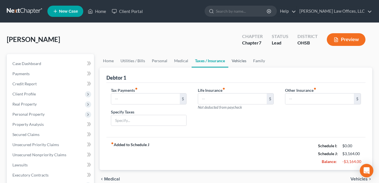
click at [242, 60] on link "Vehicles" at bounding box center [238, 61] width 21 height 14
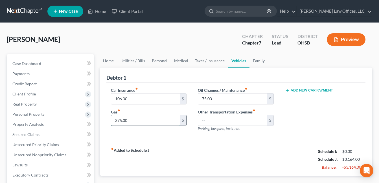
click at [161, 116] on input "375.00" at bounding box center [145, 120] width 69 height 11
type input "300.00"
click at [224, 98] on input "75.00" at bounding box center [232, 99] width 69 height 11
type input "50.00"
click at [256, 60] on link "Family" at bounding box center [258, 61] width 19 height 14
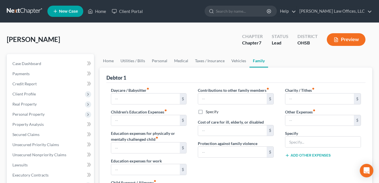
click at [303, 110] on label "Other Expenses fiber_manual_record" at bounding box center [300, 112] width 30 height 6
click at [29, 105] on span "Real Property" at bounding box center [24, 104] width 24 height 5
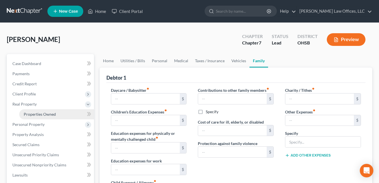
click at [37, 113] on span "Properties Owned" at bounding box center [40, 114] width 32 height 5
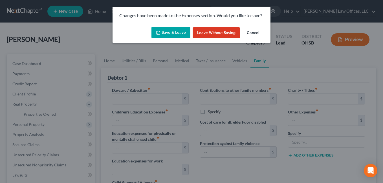
click at [173, 32] on button "Save & Leave" at bounding box center [170, 33] width 39 height 12
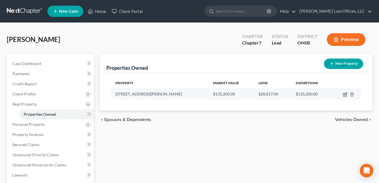
click at [344, 93] on icon "button" at bounding box center [344, 94] width 3 height 3
select select "36"
select select "0"
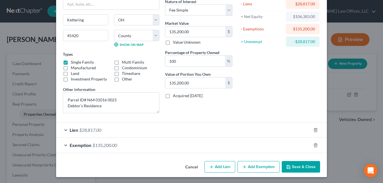
scroll to position [50, 0]
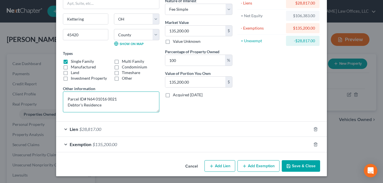
click at [108, 105] on textarea "Parcel ID# N64 01016 0021 Debtor's Residence" at bounding box center [111, 102] width 96 height 21
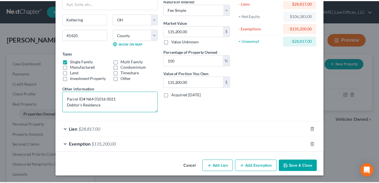
scroll to position [1, 0]
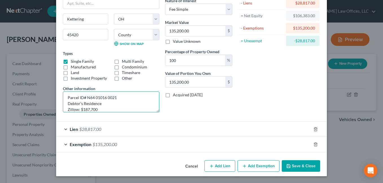
click at [76, 109] on textarea "Parcel ID# N64 01016 0021 Debtor's Residence Zillow: $187,700" at bounding box center [111, 102] width 96 height 21
type textarea "Parcel ID# N64 01016 0021 Debtor's Residence Zillow Value: $187,700"
click at [252, 88] on div "Asset Calculator Value $135,200.00 - Liens $28,817.00 = Net Equity $106,383.00 …" at bounding box center [279, 46] width 88 height 141
click at [289, 165] on icon "button" at bounding box center [288, 166] width 5 height 5
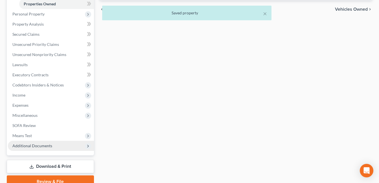
scroll to position [113, 0]
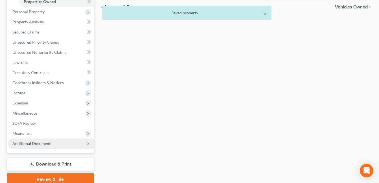
click at [35, 144] on span "Additional Documents" at bounding box center [32, 143] width 40 height 5
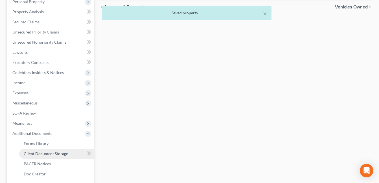
click at [63, 153] on span "Client Document Storage" at bounding box center [46, 153] width 44 height 5
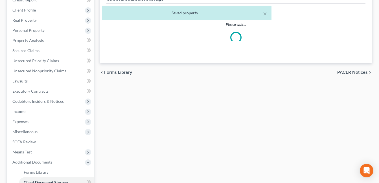
select select "7"
select select "52"
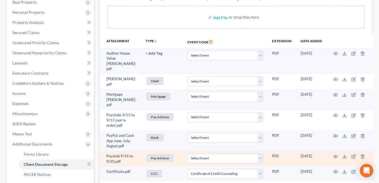
scroll to position [113, 0]
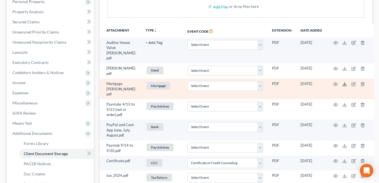
click at [344, 84] on polyline at bounding box center [345, 84] width 2 height 1
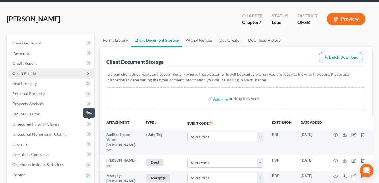
scroll to position [17, 0]
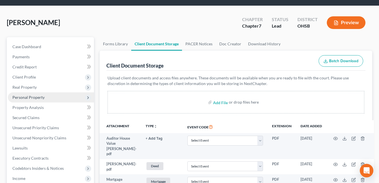
click at [40, 96] on span "Personal Property" at bounding box center [28, 97] width 32 height 5
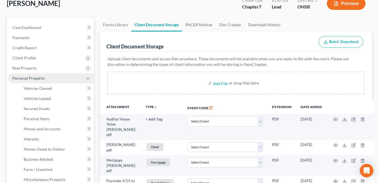
scroll to position [45, 0]
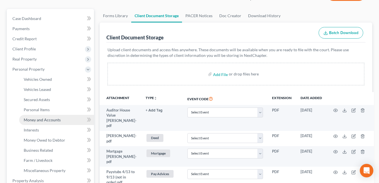
click at [39, 122] on span "Money and Accounts" at bounding box center [42, 120] width 37 height 5
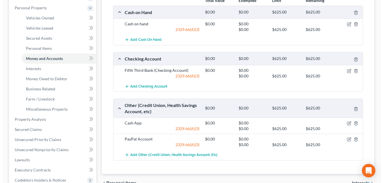
scroll to position [113, 0]
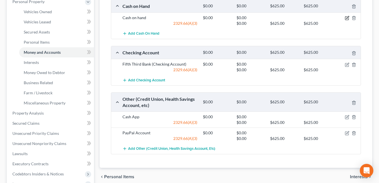
click at [346, 18] on icon "button" at bounding box center [347, 18] width 5 height 5
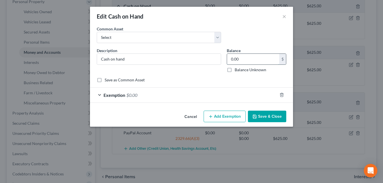
click at [250, 60] on input "0.00" at bounding box center [253, 59] width 52 height 11
type input "20.00"
click at [193, 96] on div "Exemption $0.00" at bounding box center [183, 95] width 187 height 15
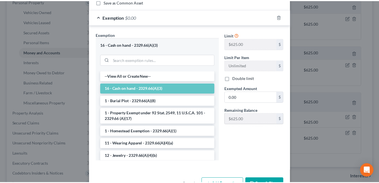
scroll to position [85, 0]
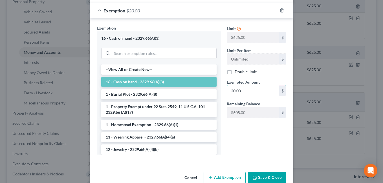
type input "20.00"
click at [260, 178] on button "Save & Close" at bounding box center [267, 178] width 38 height 12
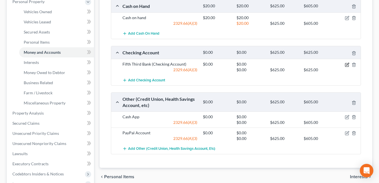
click at [349, 64] on icon "button" at bounding box center [347, 65] width 5 height 5
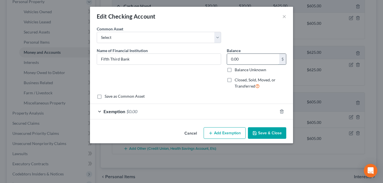
click at [245, 56] on input "0.00" at bounding box center [253, 59] width 52 height 11
type input "5,381.71"
click at [266, 132] on button "Save & Close" at bounding box center [267, 133] width 38 height 12
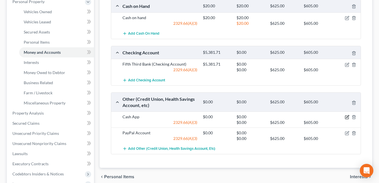
click at [347, 118] on icon "button" at bounding box center [347, 117] width 5 height 5
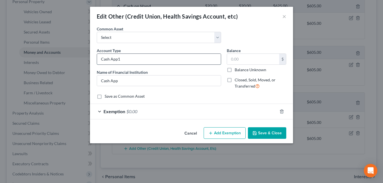
type input "Cash App"
click at [268, 59] on input "text" at bounding box center [253, 59] width 52 height 11
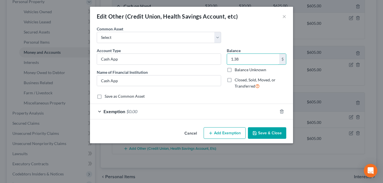
type input "1.38"
click at [268, 131] on button "Save & Close" at bounding box center [267, 133] width 38 height 12
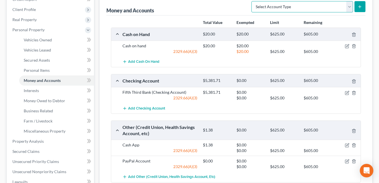
click at [349, 6] on select "Select Account Type Brokerage Cash on Hand Certificates of Deposit Checking Acc…" at bounding box center [302, 6] width 102 height 11
drag, startPoint x: 213, startPoint y: 9, endPoint x: 207, endPoint y: 12, distance: 6.8
click at [213, 9] on div "Money and Accounts Select Account Type Brokerage Cash on Hand Certificates of D…" at bounding box center [235, 6] width 259 height 19
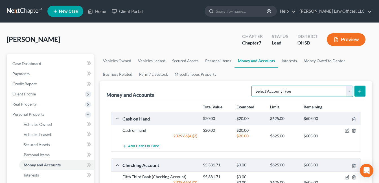
drag, startPoint x: 350, startPoint y: 92, endPoint x: 345, endPoint y: 92, distance: 5.6
click at [350, 92] on select "Select Account Type Brokerage Cash on Hand Certificates of Deposit Checking Acc…" at bounding box center [302, 91] width 102 height 11
select select "savings"
click at [252, 86] on select "Select Account Type Brokerage Cash on Hand Certificates of Deposit Checking Acc…" at bounding box center [302, 91] width 102 height 11
click at [359, 88] on button "submit" at bounding box center [359, 91] width 11 height 11
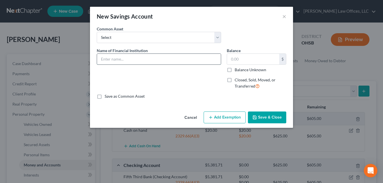
click at [151, 61] on input "text" at bounding box center [159, 59] width 124 height 11
type input "Fifth Third (Savings Account)"
click at [246, 58] on input "text" at bounding box center [253, 59] width 52 height 11
type input "0.65"
click at [149, 58] on input "Fifth Third (Savings Account)" at bounding box center [159, 59] width 124 height 11
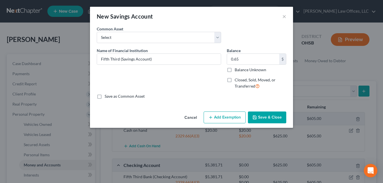
click at [263, 113] on button "Save & Close" at bounding box center [267, 118] width 38 height 12
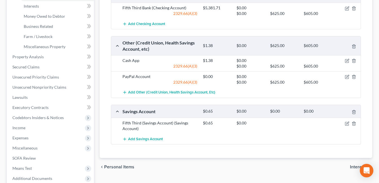
scroll to position [85, 0]
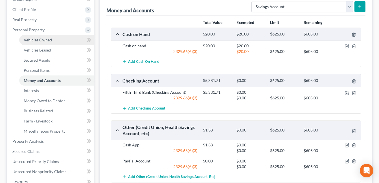
click at [54, 39] on link "Vehicles Owned" at bounding box center [56, 40] width 75 height 10
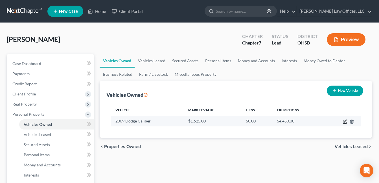
click at [345, 120] on icon "button" at bounding box center [345, 122] width 5 height 5
select select "0"
select select "17"
select select "0"
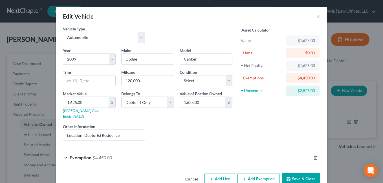
click at [159, 151] on div "Exemption $4,450.00" at bounding box center [183, 157] width 255 height 15
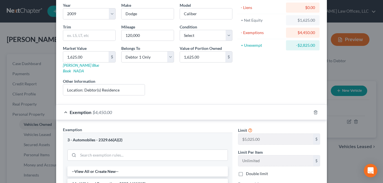
scroll to position [56, 0]
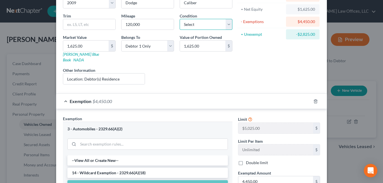
click at [226, 24] on select "Select Excellent Very Good Good Fair Poor" at bounding box center [206, 24] width 53 height 11
select select "2"
click at [180, 19] on select "Select Excellent Very Good Good Fair Poor" at bounding box center [206, 24] width 53 height 11
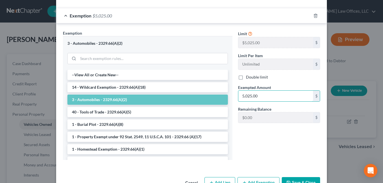
scroll to position [153, 0]
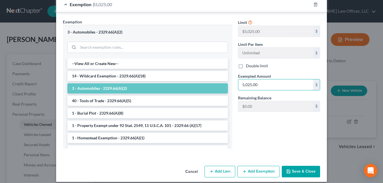
type input "5,025.00"
click at [303, 166] on button "Save & Close" at bounding box center [301, 172] width 38 height 12
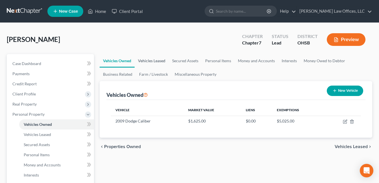
click at [155, 59] on link "Vehicles Leased" at bounding box center [152, 61] width 34 height 14
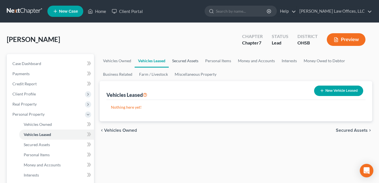
click at [183, 60] on link "Secured Assets" at bounding box center [185, 61] width 33 height 14
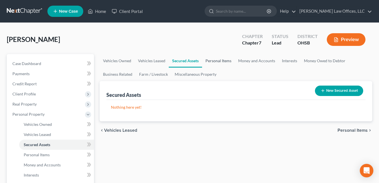
click at [211, 61] on link "Personal Items" at bounding box center [218, 61] width 33 height 14
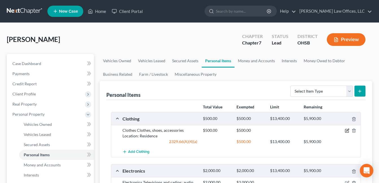
click at [346, 129] on icon "button" at bounding box center [347, 131] width 5 height 5
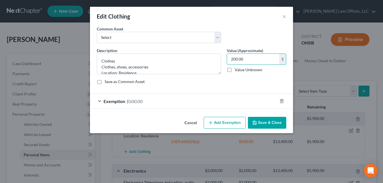
type input "200.00"
click at [192, 102] on div "Exemption $500.00" at bounding box center [183, 101] width 187 height 15
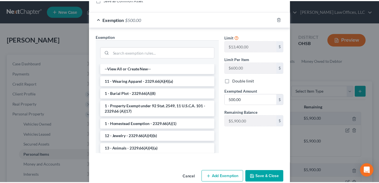
scroll to position [93, 0]
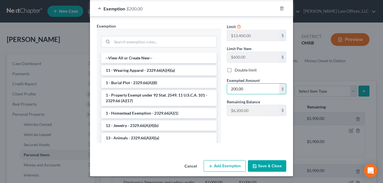
type input "200.00"
click at [260, 167] on button "Save & Close" at bounding box center [267, 166] width 38 height 12
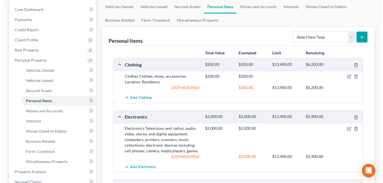
scroll to position [56, 0]
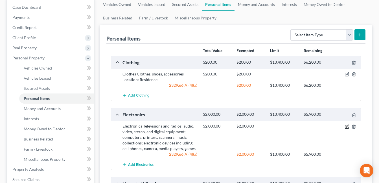
click at [347, 127] on icon "button" at bounding box center [347, 127] width 5 height 5
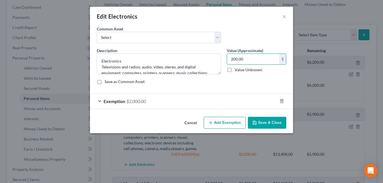
type input "200.00"
click at [192, 103] on div "Exemption $2,000.00" at bounding box center [183, 101] width 187 height 15
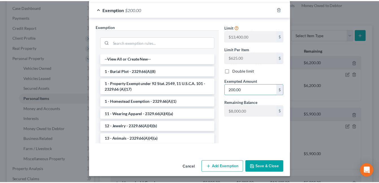
scroll to position [93, 0]
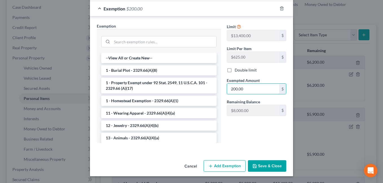
type input "200.00"
click at [267, 166] on button "Save & Close" at bounding box center [267, 166] width 38 height 12
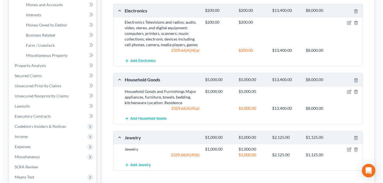
scroll to position [169, 0]
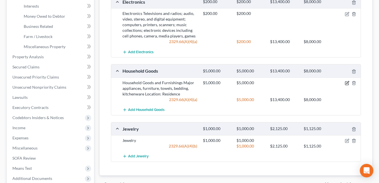
click at [347, 83] on icon "button" at bounding box center [347, 83] width 5 height 5
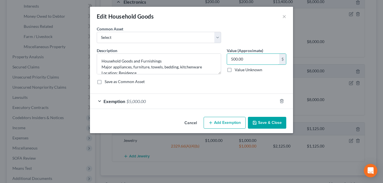
type input "500.00"
click at [196, 96] on div "Exemption $5,000.00" at bounding box center [183, 101] width 187 height 15
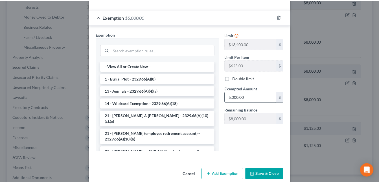
scroll to position [85, 0]
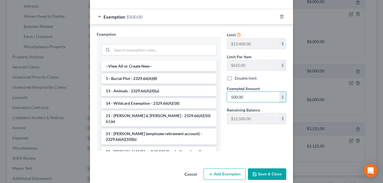
type input "500.00"
click at [270, 171] on button "Save & Close" at bounding box center [267, 175] width 38 height 12
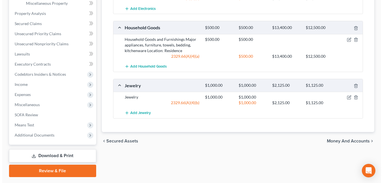
scroll to position [226, 0]
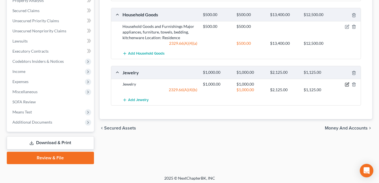
click at [347, 84] on icon "button" at bounding box center [347, 84] width 3 height 3
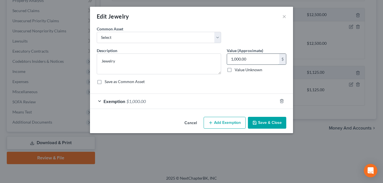
click at [259, 59] on input "1,000.00" at bounding box center [253, 59] width 52 height 11
type input "100.00"
click at [186, 101] on div "Exemption $1,000.00" at bounding box center [183, 101] width 187 height 15
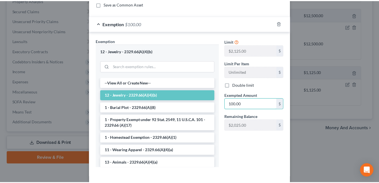
scroll to position [103, 0]
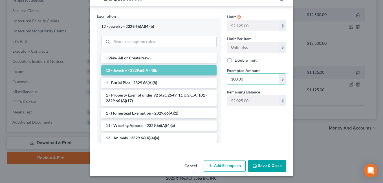
type input "100.00"
click at [265, 169] on button "Save & Close" at bounding box center [267, 166] width 38 height 12
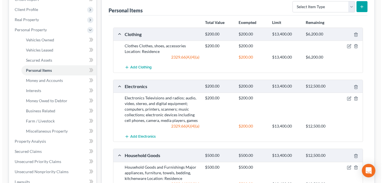
scroll to position [0, 0]
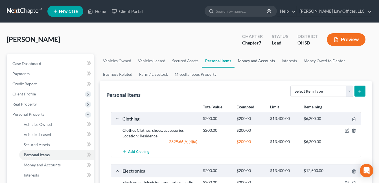
click at [250, 61] on link "Money and Accounts" at bounding box center [256, 61] width 44 height 14
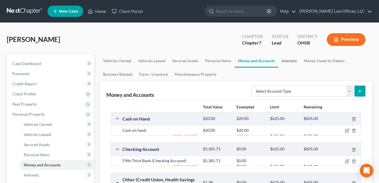
click at [288, 59] on link "Interests" at bounding box center [289, 61] width 22 height 14
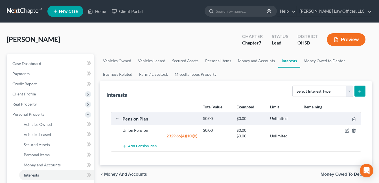
click at [285, 63] on link "Interests" at bounding box center [289, 61] width 22 height 14
click at [346, 131] on icon "button" at bounding box center [347, 131] width 5 height 5
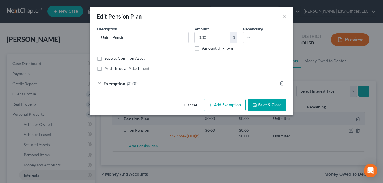
click at [202, 48] on label "Amount Unknown" at bounding box center [218, 48] width 32 height 6
click at [204, 48] on input "Amount Unknown" at bounding box center [206, 47] width 4 height 4
checkbox input "true"
click at [207, 84] on div "Exemption $0.00" at bounding box center [183, 83] width 187 height 15
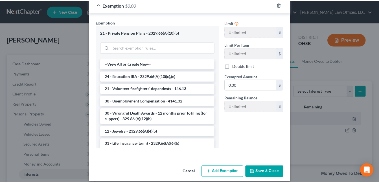
scroll to position [85, 0]
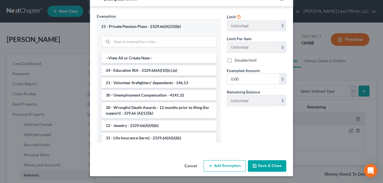
click at [264, 166] on button "Save & Close" at bounding box center [267, 166] width 38 height 12
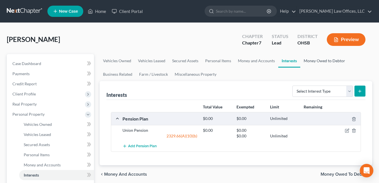
click at [315, 61] on link "Money Owed to Debtor" at bounding box center [324, 61] width 48 height 14
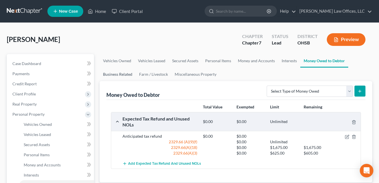
click at [126, 74] on link "Business Related" at bounding box center [118, 75] width 36 height 14
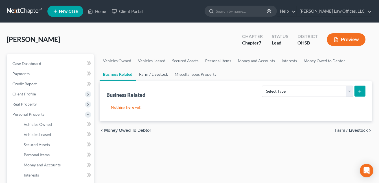
click at [152, 72] on link "Farm / Livestock" at bounding box center [154, 75] width 36 height 14
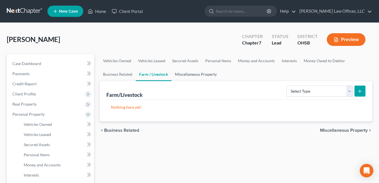
click at [194, 72] on link "Miscellaneous Property" at bounding box center [195, 75] width 49 height 14
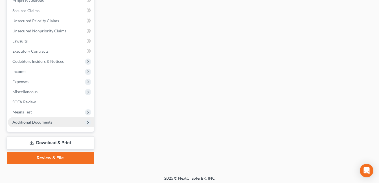
click at [41, 122] on span "Additional Documents" at bounding box center [32, 122] width 40 height 5
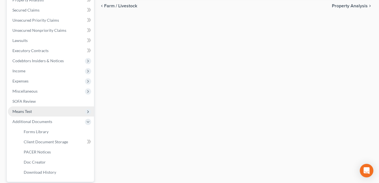
scroll to position [124, 0]
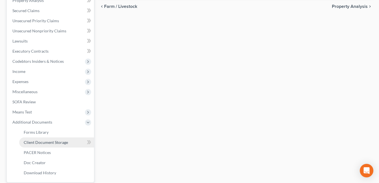
click at [54, 142] on span "Client Document Storage" at bounding box center [46, 142] width 44 height 5
select select "7"
select select "52"
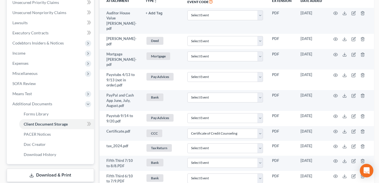
scroll to position [141, 0]
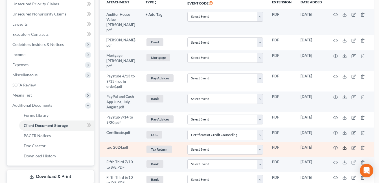
click at [342, 146] on icon at bounding box center [344, 148] width 5 height 5
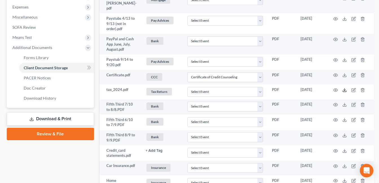
scroll to position [254, 0]
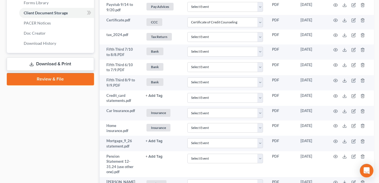
click at [61, 64] on link "Download & Print" at bounding box center [50, 64] width 87 height 13
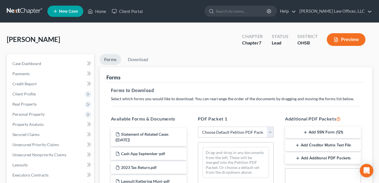
drag, startPoint x: 270, startPoint y: 131, endPoint x: 266, endPoint y: 133, distance: 4.6
click at [270, 131] on select "Choose Default Petition PDF Packet Complete Bankruptcy Petition (all forms and …" at bounding box center [236, 132] width 76 height 11
select select "0"
click at [198, 127] on select "Choose Default Petition PDF Packet Complete Bankruptcy Petition (all forms and …" at bounding box center [236, 132] width 76 height 11
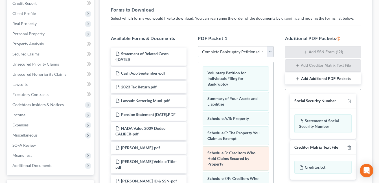
scroll to position [113, 0]
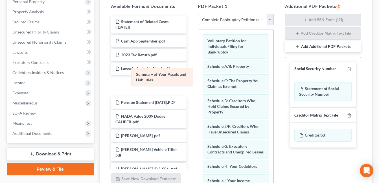
drag, startPoint x: 235, startPoint y: 63, endPoint x: 164, endPoint y: 71, distance: 71.8
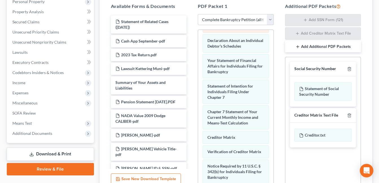
scroll to position [237, 0]
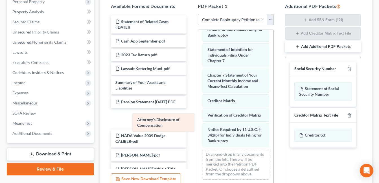
drag, startPoint x: 234, startPoint y: 137, endPoint x: 164, endPoint y: 122, distance: 71.9
click at [198, 122] on div "Attorney's Disclosure of Compensation Voluntary Petition for Individuals Filing…" at bounding box center [235, 4] width 75 height 360
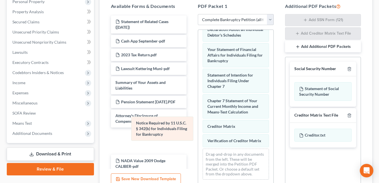
scroll to position [192, 0]
drag, startPoint x: 233, startPoint y: 140, endPoint x: 160, endPoint y: 132, distance: 73.8
click at [198, 133] on div "Notice Required by 11 U.S.C. § 342(b) for Individuals Filing for Bankruptcy Vol…" at bounding box center [235, 17] width 75 height 335
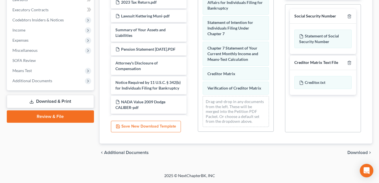
click at [358, 151] on span "Download" at bounding box center [357, 153] width 20 height 5
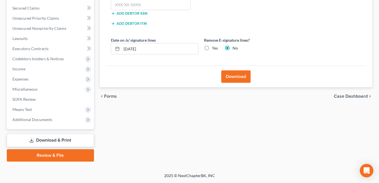
scroll to position [127, 0]
click at [125, 6] on input "text" at bounding box center [151, 4] width 80 height 11
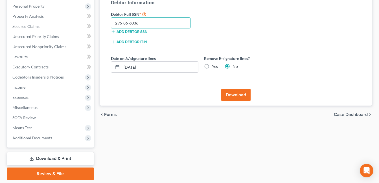
scroll to position [98, 0]
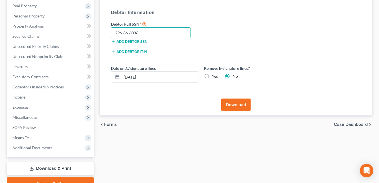
type input "296-86-6036"
click at [232, 103] on button "Download" at bounding box center [235, 105] width 29 height 12
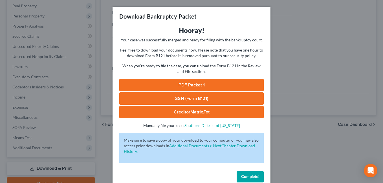
click at [206, 85] on link "PDF Packet 1" at bounding box center [191, 85] width 144 height 12
click at [242, 180] on button "Complete!" at bounding box center [250, 176] width 27 height 11
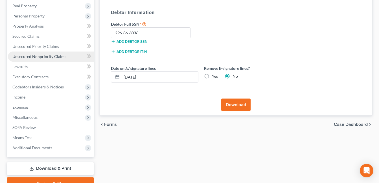
click at [52, 54] on span "Unsecured Nonpriority Claims" at bounding box center [39, 56] width 54 height 5
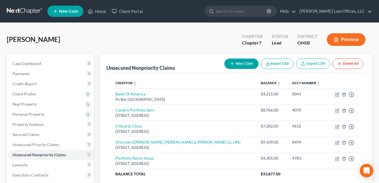
click at [241, 61] on button "New Claim" at bounding box center [241, 64] width 34 height 10
select select "0"
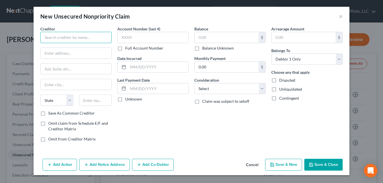
click at [48, 37] on input "text" at bounding box center [75, 37] width 71 height 11
type input "a"
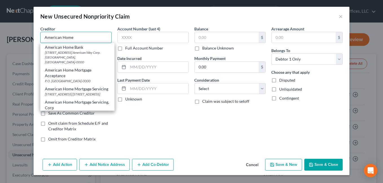
type input "American Home"
click at [323, 164] on button "Save & Close" at bounding box center [323, 165] width 38 height 12
type input "0.00"
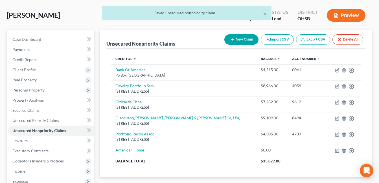
scroll to position [56, 0]
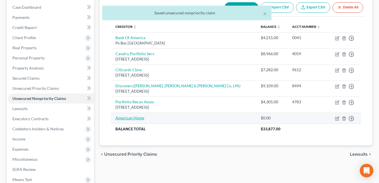
click at [128, 119] on link "American Home" at bounding box center [129, 118] width 29 height 5
select select "0"
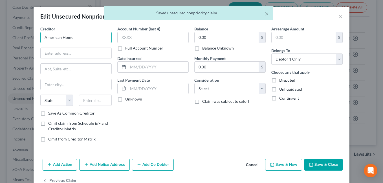
click at [95, 40] on input "American Home" at bounding box center [75, 37] width 71 height 11
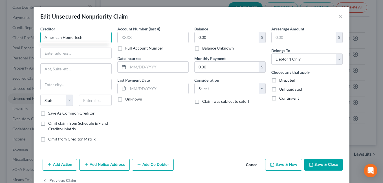
type input "American Home Tech"
click at [316, 165] on button "Save & Close" at bounding box center [323, 165] width 38 height 12
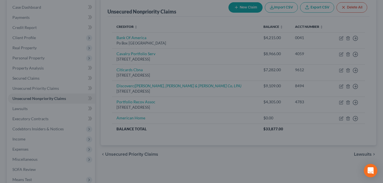
type input "0"
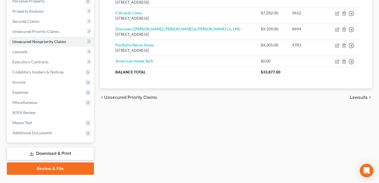
scroll to position [127, 0]
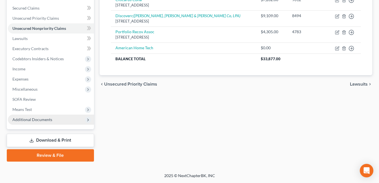
click at [56, 123] on span "Additional Documents" at bounding box center [51, 120] width 86 height 10
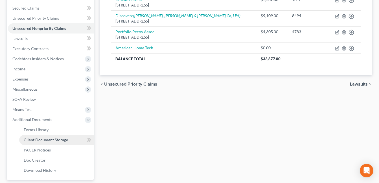
click at [64, 140] on span "Client Document Storage" at bounding box center [46, 140] width 44 height 5
select select "7"
select select "52"
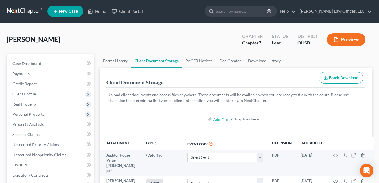
click at [134, 32] on div "Jeffers, Tillie Upgraded Chapter Chapter 7 Status Lead District OHSB Preview" at bounding box center [189, 42] width 365 height 25
click at [57, 155] on span "Unsecured Nonpriority Claims" at bounding box center [39, 155] width 54 height 5
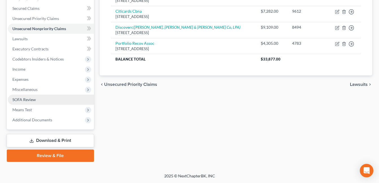
scroll to position [127, 0]
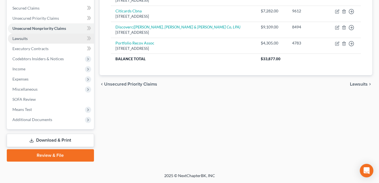
click at [44, 40] on link "Lawsuits" at bounding box center [51, 39] width 86 height 10
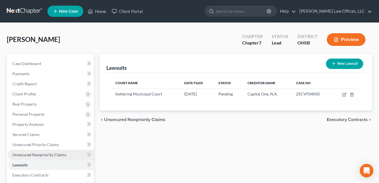
click at [57, 156] on span "Unsecured Nonpriority Claims" at bounding box center [39, 155] width 54 height 5
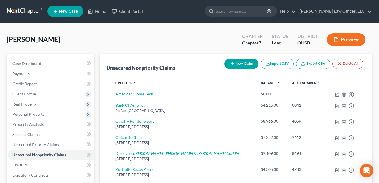
click at [237, 65] on button "New Claim" at bounding box center [241, 64] width 34 height 10
select select "0"
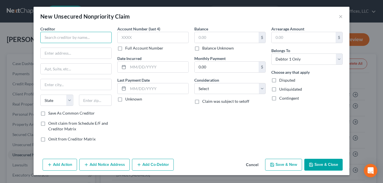
click at [100, 39] on input "text" at bounding box center [75, 37] width 71 height 11
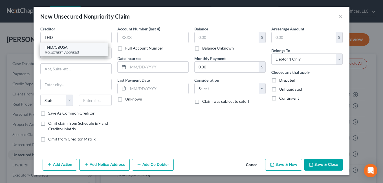
click at [83, 54] on div "P.O. Box 6003, Hagerstown, MD 21747-0000" at bounding box center [74, 52] width 59 height 5
type input "THD/CBUSA"
type input "P.O. Box 6003"
type input "Hagerstown"
select select "21"
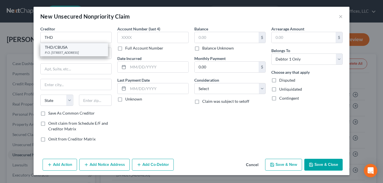
type input "21747-0000"
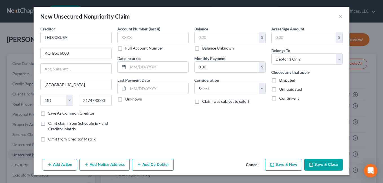
click at [202, 48] on label "Balance Unknown" at bounding box center [218, 48] width 32 height 6
click at [204, 48] on input "Balance Unknown" at bounding box center [206, 47] width 4 height 4
checkbox input "true"
type input "0.00"
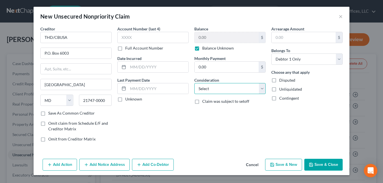
click at [261, 88] on select "Select Cable / Satellite Services Collection Agency Credit Card Debt Debt Couns…" at bounding box center [229, 88] width 71 height 11
select select "2"
click at [194, 83] on select "Select Cable / Satellite Services Collection Agency Credit Card Debt Debt Couns…" at bounding box center [229, 88] width 71 height 11
click at [312, 164] on icon "button" at bounding box center [311, 165] width 5 height 5
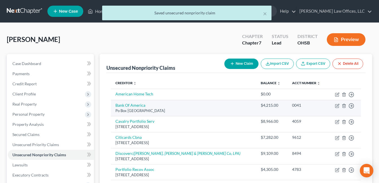
scroll to position [113, 0]
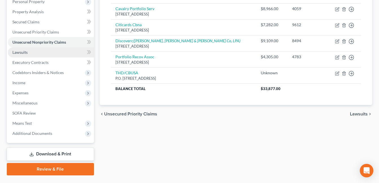
click at [29, 52] on link "Lawsuits" at bounding box center [51, 52] width 86 height 10
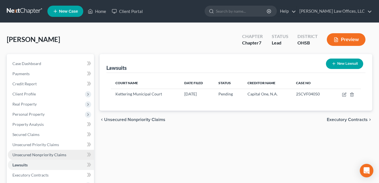
click at [50, 158] on link "Unsecured Nonpriority Claims" at bounding box center [51, 155] width 86 height 10
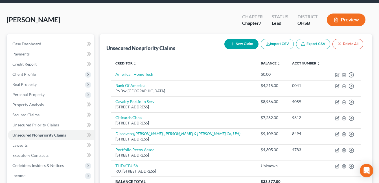
scroll to position [28, 0]
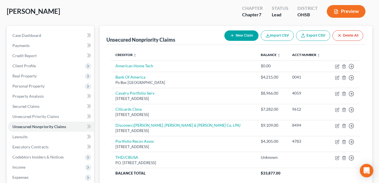
click at [239, 34] on button "New Claim" at bounding box center [241, 35] width 34 height 10
select select "0"
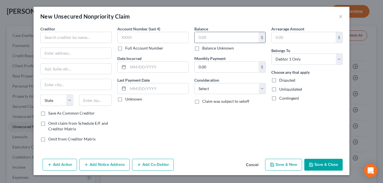
click at [209, 40] on input "text" at bounding box center [227, 37] width 64 height 11
type input "115.00"
click at [91, 38] on input "text" at bounding box center [75, 37] width 71 height 11
drag, startPoint x: 340, startPoint y: 17, endPoint x: 284, endPoint y: 16, distance: 56.4
click at [284, 16] on div "New Unsecured Nonpriority Claim ×" at bounding box center [192, 16] width 316 height 19
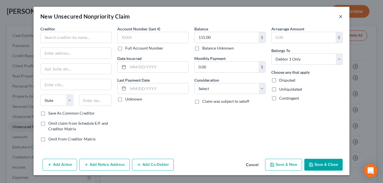
click at [342, 15] on button "×" at bounding box center [341, 16] width 4 height 7
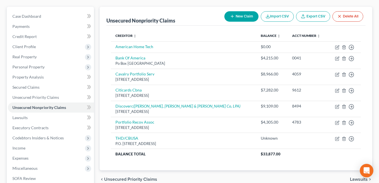
scroll to position [56, 0]
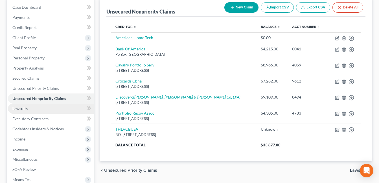
click at [21, 109] on span "Lawsuits" at bounding box center [19, 108] width 15 height 5
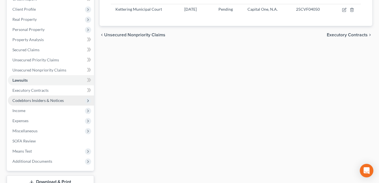
scroll to position [113, 0]
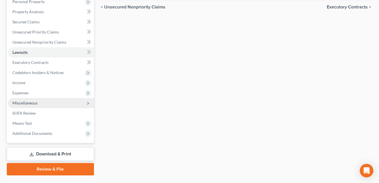
click at [35, 104] on span "Miscellaneous" at bounding box center [24, 103] width 25 height 5
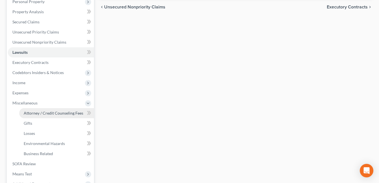
click at [59, 114] on span "Attorney / Credit Counseling Fees" at bounding box center [54, 113] width 60 height 5
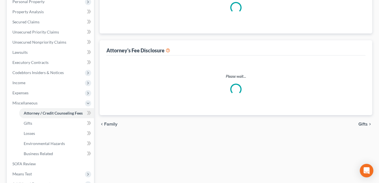
scroll to position [75, 0]
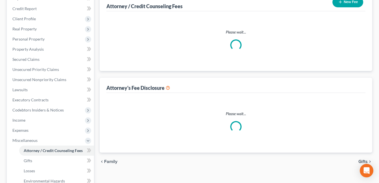
select select "1"
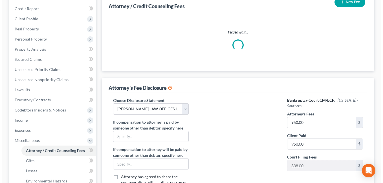
scroll to position [0, 0]
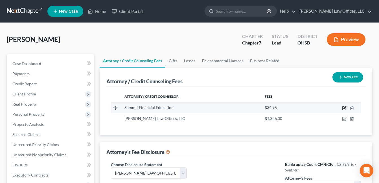
click at [343, 107] on icon "button" at bounding box center [344, 108] width 5 height 5
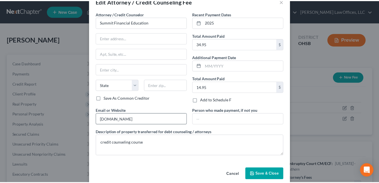
scroll to position [23, 0]
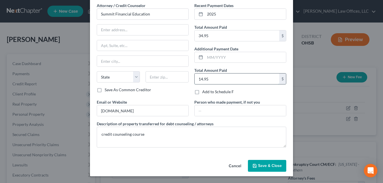
click at [210, 81] on input "14.95" at bounding box center [237, 79] width 85 height 11
type input "34.95"
click at [272, 166] on span "Save & Close" at bounding box center [270, 166] width 24 height 5
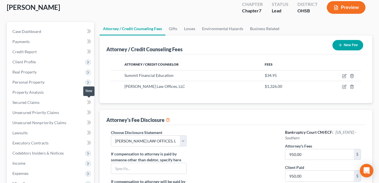
scroll to position [0, 0]
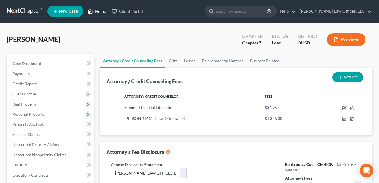
click at [102, 11] on link "Home" at bounding box center [97, 11] width 24 height 10
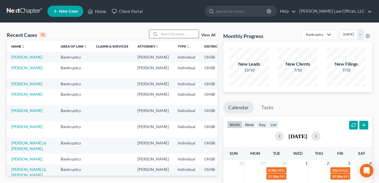
click at [170, 34] on input "search" at bounding box center [178, 34] width 39 height 8
type input "salyer"
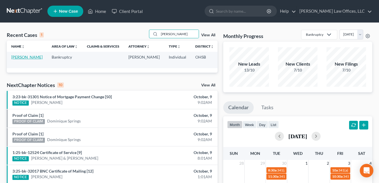
click at [14, 60] on link "Salyer, Stacy" at bounding box center [26, 57] width 31 height 5
select select "4"
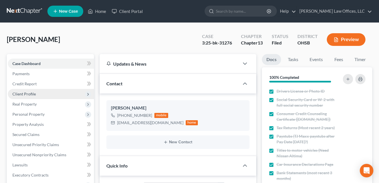
click at [36, 93] on span "Client Profile" at bounding box center [51, 94] width 86 height 10
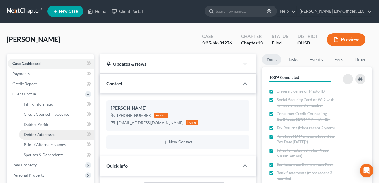
click at [44, 131] on link "Debtor Addresses" at bounding box center [56, 135] width 75 height 10
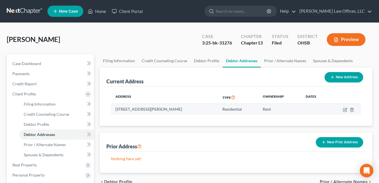
drag, startPoint x: 178, startPoint y: 108, endPoint x: 116, endPoint y: 108, distance: 62.3
click at [116, 108] on td "4300 Frieda Ln., Dayton, OH 45429" at bounding box center [164, 109] width 107 height 11
copy td "4300 Frieda Ln., Dayton, OH 45429"
drag, startPoint x: 95, startPoint y: 10, endPoint x: 150, endPoint y: 26, distance: 57.1
click at [96, 10] on link "Home" at bounding box center [97, 11] width 24 height 10
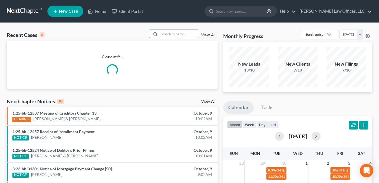
click at [176, 35] on input "search" at bounding box center [178, 34] width 39 height 8
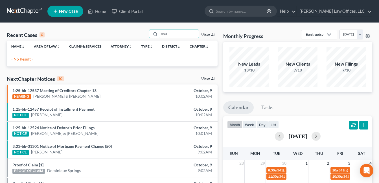
drag, startPoint x: 175, startPoint y: 34, endPoint x: 138, endPoint y: 36, distance: 37.3
click at [138, 36] on div "Recent Cases 0 shul View All" at bounding box center [112, 35] width 211 height 11
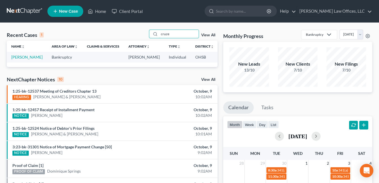
type input "cruze"
click at [17, 60] on link "Cruze, Tonya" at bounding box center [26, 57] width 31 height 5
select select "1"
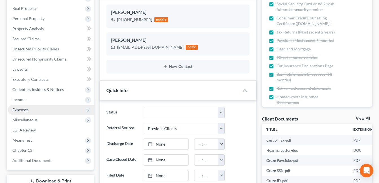
scroll to position [113, 0]
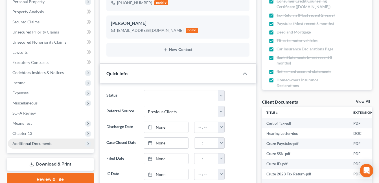
click at [33, 144] on span "Additional Documents" at bounding box center [32, 143] width 40 height 5
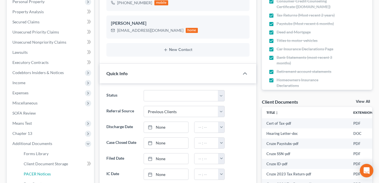
drag, startPoint x: 36, startPoint y: 176, endPoint x: 193, endPoint y: 76, distance: 186.3
click at [36, 176] on span "PACER Notices" at bounding box center [37, 174] width 27 height 5
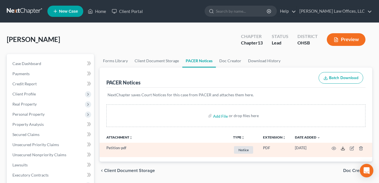
click at [342, 149] on icon at bounding box center [342, 148] width 5 height 5
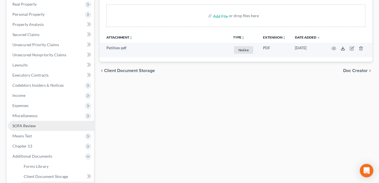
scroll to position [113, 0]
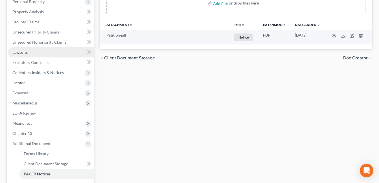
click at [27, 56] on link "Lawsuits" at bounding box center [51, 52] width 86 height 10
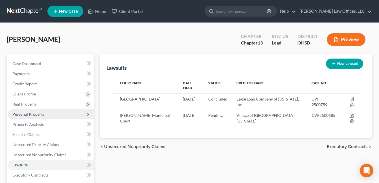
click at [44, 114] on span "Personal Property" at bounding box center [28, 114] width 32 height 5
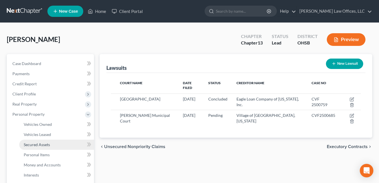
scroll to position [56, 0]
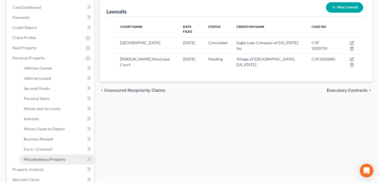
click at [47, 159] on span "Miscellaneous Property" at bounding box center [45, 159] width 42 height 5
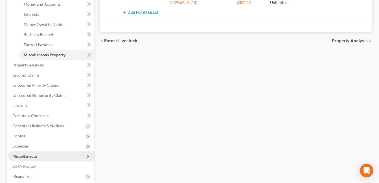
scroll to position [169, 0]
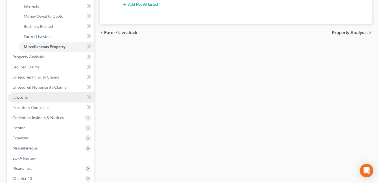
click at [39, 98] on link "Lawsuits" at bounding box center [51, 98] width 86 height 10
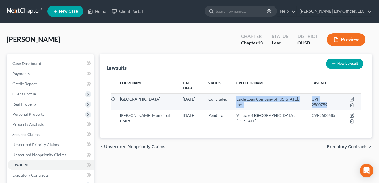
drag, startPoint x: 332, startPoint y: 96, endPoint x: 242, endPoint y: 94, distance: 90.5
click at [242, 94] on tr "Hamilton City Municipal Court 03/13/2025 Concluded Eagle Loan Company of Ohio, …" at bounding box center [236, 102] width 250 height 16
drag, startPoint x: 243, startPoint y: 94, endPoint x: 246, endPoint y: 94, distance: 3.4
copy tr "Eagle Loan Company of Ohio, Inc. CVF 2500759"
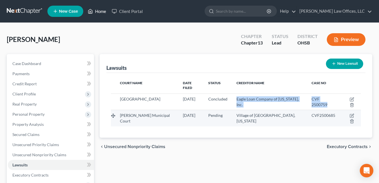
drag, startPoint x: 100, startPoint y: 11, endPoint x: 139, endPoint y: 108, distance: 104.6
click at [100, 10] on link "Home" at bounding box center [97, 11] width 24 height 10
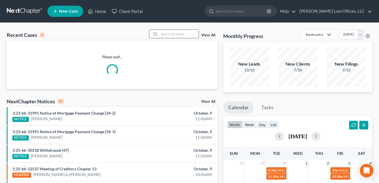
click at [174, 32] on input "search" at bounding box center [178, 34] width 39 height 8
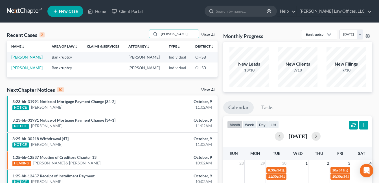
type input "farthing"
click at [19, 60] on link "Farthing, Jennifer" at bounding box center [26, 57] width 31 height 5
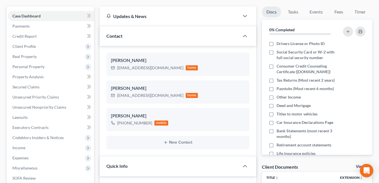
scroll to position [169, 0]
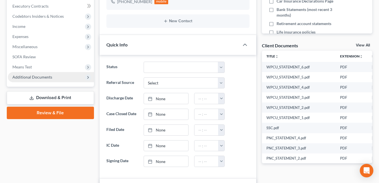
click at [55, 79] on span "Additional Documents" at bounding box center [51, 77] width 86 height 10
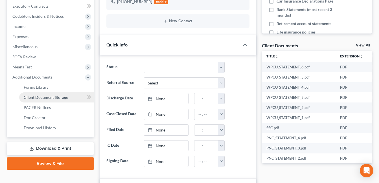
click at [64, 99] on span "Client Document Storage" at bounding box center [46, 97] width 44 height 5
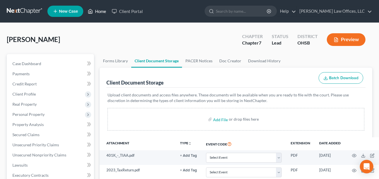
click at [101, 9] on link "Home" at bounding box center [97, 11] width 24 height 10
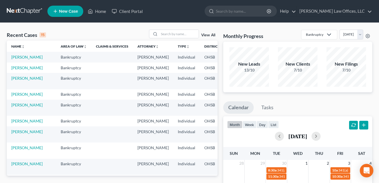
click at [206, 33] on div "View All" at bounding box center [183, 34] width 69 height 9
click at [208, 35] on link "View All" at bounding box center [208, 35] width 14 height 4
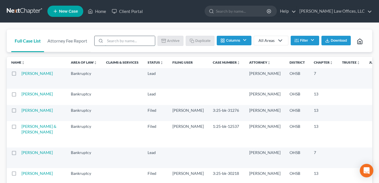
click at [144, 39] on input "search" at bounding box center [130, 41] width 50 height 10
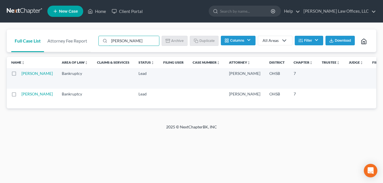
click at [19, 96] on label at bounding box center [19, 96] width 0 height 0
type input "farthing"
click at [21, 95] on input "checkbox" at bounding box center [23, 93] width 4 height 4
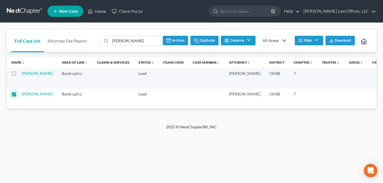
click at [174, 39] on button "Archive" at bounding box center [175, 41] width 25 height 10
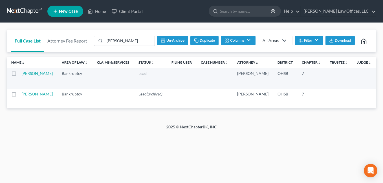
checkbox input "false"
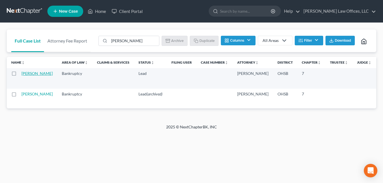
click at [26, 76] on link "Farthing, Jennifer" at bounding box center [36, 73] width 31 height 5
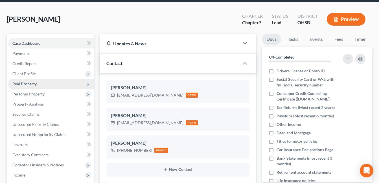
scroll to position [169, 0]
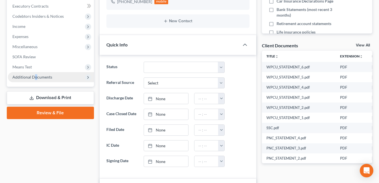
click at [35, 77] on span "Additional Documents" at bounding box center [32, 77] width 40 height 5
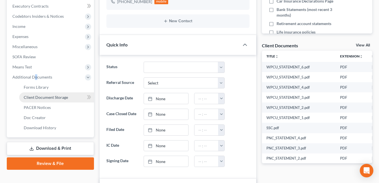
drag, startPoint x: 35, startPoint y: 77, endPoint x: 50, endPoint y: 97, distance: 25.1
click at [50, 97] on span "Client Document Storage" at bounding box center [46, 97] width 44 height 5
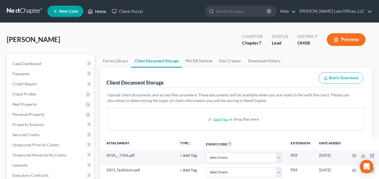
click at [98, 10] on link "Home" at bounding box center [97, 11] width 24 height 10
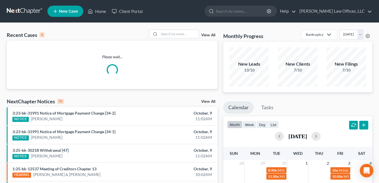
click at [208, 34] on link "View All" at bounding box center [208, 35] width 14 height 4
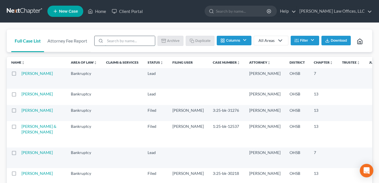
click at [139, 38] on input "search" at bounding box center [130, 41] width 50 height 10
click at [309, 38] on button "Filter" at bounding box center [305, 41] width 28 height 10
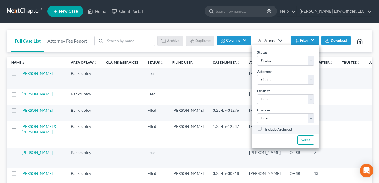
click at [265, 126] on label "Include Archived" at bounding box center [278, 129] width 27 height 7
click at [267, 126] on input "Include Archived" at bounding box center [269, 128] width 4 height 4
checkbox input "true"
click at [146, 36] on input "search" at bounding box center [130, 41] width 50 height 10
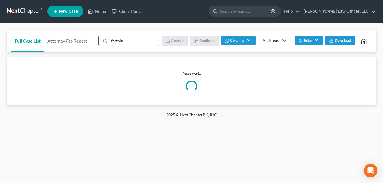
type input "farthing"
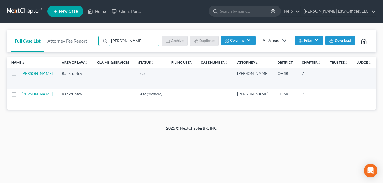
click at [31, 96] on link "Farthing, Jennifer" at bounding box center [36, 94] width 31 height 5
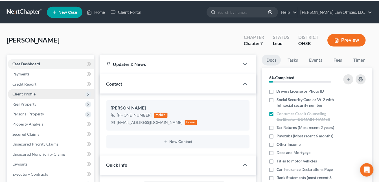
scroll to position [169, 0]
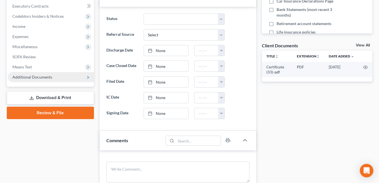
drag, startPoint x: 36, startPoint y: 78, endPoint x: 45, endPoint y: 78, distance: 8.2
click at [36, 78] on span "Additional Documents" at bounding box center [32, 77] width 40 height 5
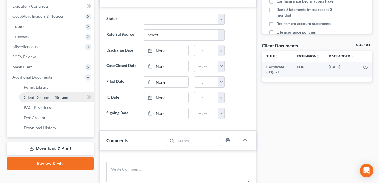
click at [55, 97] on span "Client Document Storage" at bounding box center [46, 97] width 44 height 5
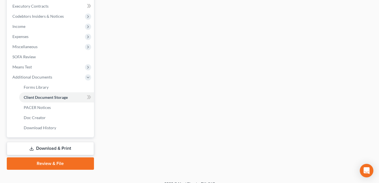
select select "7"
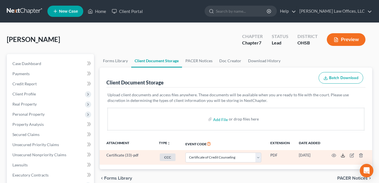
click at [342, 155] on icon at bounding box center [342, 155] width 5 height 5
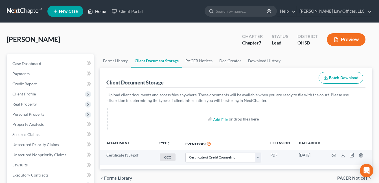
click at [94, 13] on link "Home" at bounding box center [97, 11] width 24 height 10
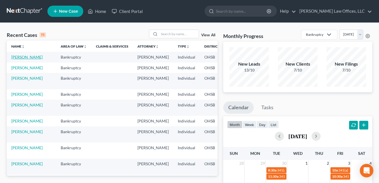
click at [24, 60] on link "Farthing, Jennifer" at bounding box center [26, 57] width 31 height 5
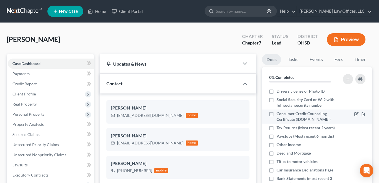
click at [276, 115] on label "Consumer Credit Counseling Certificate ([DOMAIN_NAME])" at bounding box center [307, 116] width 63 height 11
click at [279, 115] on input "Consumer Credit Counseling Certificate ([DOMAIN_NAME])" at bounding box center [281, 113] width 4 height 4
checkbox input "true"
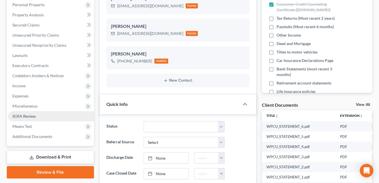
scroll to position [113, 0]
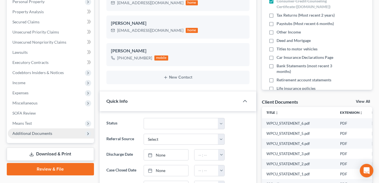
click at [35, 133] on span "Additional Documents" at bounding box center [32, 133] width 40 height 5
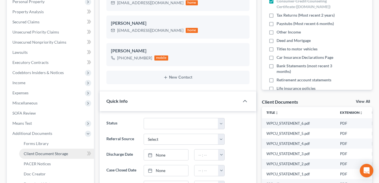
click at [53, 154] on span "Client Document Storage" at bounding box center [46, 153] width 44 height 5
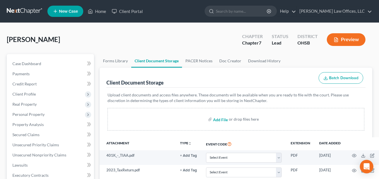
click at [226, 120] on input "file" at bounding box center [220, 119] width 14 height 10
type input "C:\fakepath\CCC.pdf"
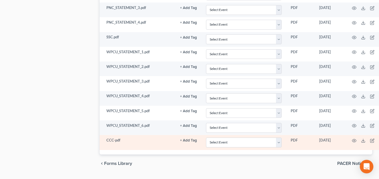
click at [192, 140] on button "+ Add Tag" at bounding box center [188, 141] width 17 height 4
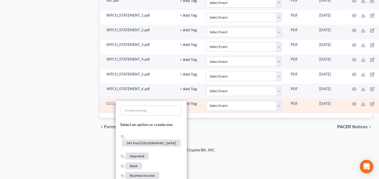
scroll to position [585, 0]
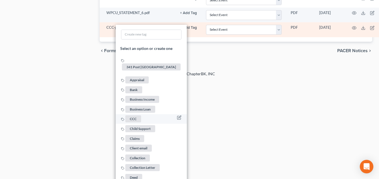
click at [131, 115] on span "CCC" at bounding box center [133, 118] width 16 height 7
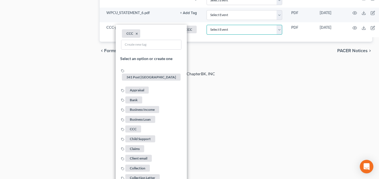
drag, startPoint x: 280, startPoint y: 30, endPoint x: 266, endPoint y: 36, distance: 15.3
click at [280, 30] on select "Select Event 20 Largest Unsecured Creditors Amended Document Amended List of Cr…" at bounding box center [244, 30] width 76 height 10
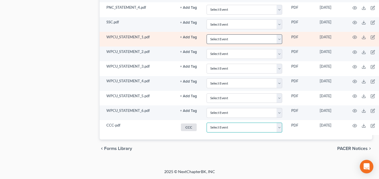
scroll to position [487, 0]
select select "7"
click at [206, 123] on select "Select Event 20 Largest Unsecured Creditors Amended Document Amended List of Cr…" at bounding box center [244, 128] width 76 height 10
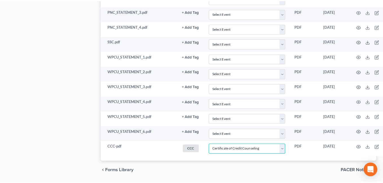
scroll to position [459, 0]
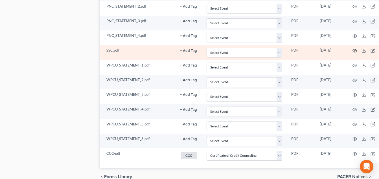
click at [354, 51] on circle "button" at bounding box center [354, 50] width 1 height 1
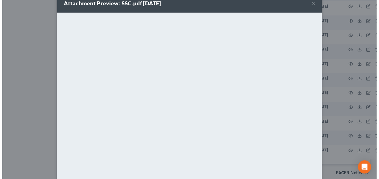
scroll to position [0, 0]
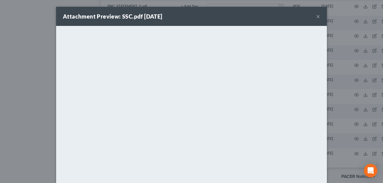
click at [316, 16] on button "×" at bounding box center [318, 16] width 4 height 7
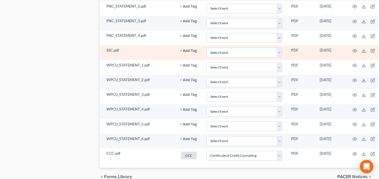
click at [186, 50] on button "+ Add Tag" at bounding box center [188, 51] width 17 height 4
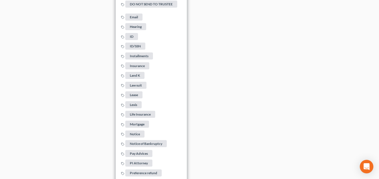
scroll to position [797, 0]
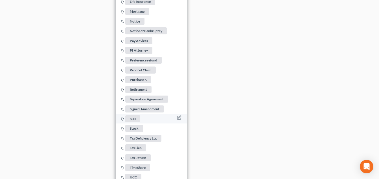
click at [135, 115] on span "SSN" at bounding box center [132, 118] width 15 height 7
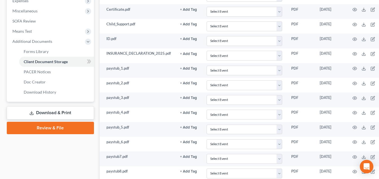
scroll to position [205, 0]
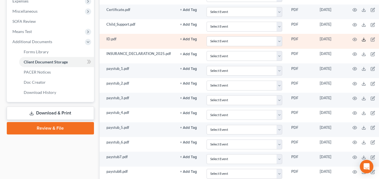
click at [362, 39] on icon at bounding box center [363, 39] width 5 height 5
click at [191, 38] on button "+ Add Tag" at bounding box center [188, 40] width 17 height 4
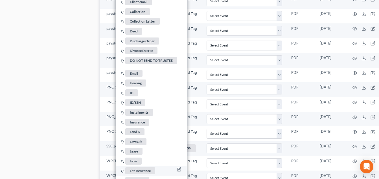
scroll to position [430, 0]
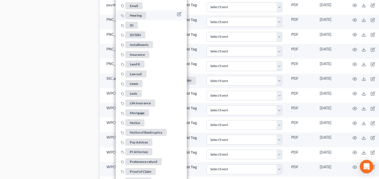
click at [133, 22] on span "ID" at bounding box center [131, 25] width 13 height 7
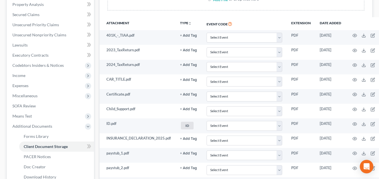
scroll to position [120, 14]
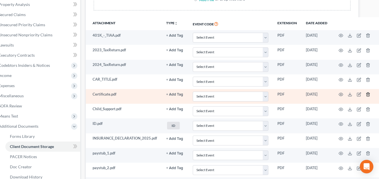
click at [368, 93] on polyline "button" at bounding box center [367, 93] width 3 height 0
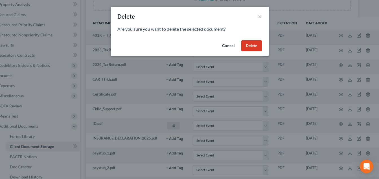
scroll to position [120, 11]
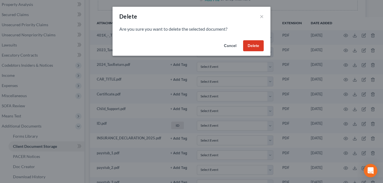
click at [255, 46] on button "Delete" at bounding box center [253, 45] width 21 height 11
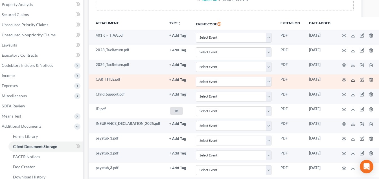
click at [351, 80] on icon at bounding box center [353, 80] width 5 height 5
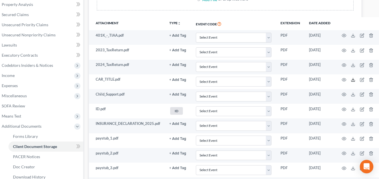
scroll to position [0, 11]
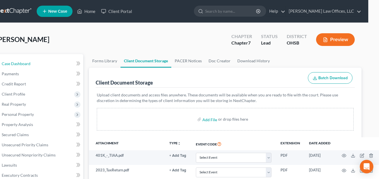
click at [20, 61] on link "Case Dashboard" at bounding box center [40, 64] width 86 height 10
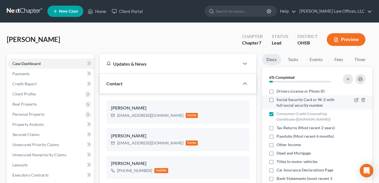
drag, startPoint x: 271, startPoint y: 92, endPoint x: 270, endPoint y: 100, distance: 8.7
click at [276, 92] on label "Drivers License or Photo ID" at bounding box center [300, 92] width 48 height 6
click at [279, 92] on input "Drivers License or Photo ID" at bounding box center [281, 91] width 4 height 4
checkbox input "true"
click at [276, 100] on label "Social Security Card or W-2 with full social security number" at bounding box center [307, 102] width 63 height 11
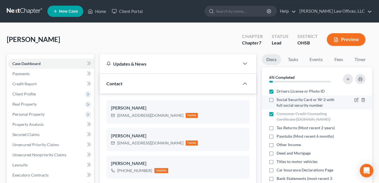
click at [279, 100] on input "Social Security Card or W-2 with full social security number" at bounding box center [281, 99] width 4 height 4
checkbox input "true"
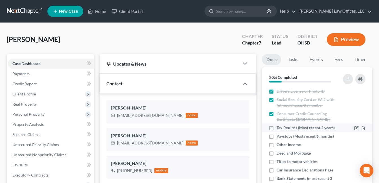
click at [276, 128] on label "Tax Returns (Most recent 2 years)" at bounding box center [305, 128] width 58 height 6
click at [279, 128] on input "Tax Returns (Most recent 2 years)" at bounding box center [281, 127] width 4 height 4
checkbox input "true"
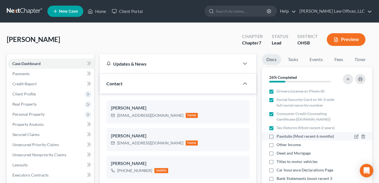
click at [276, 137] on label "Paystubs (Most recent 6 months)" at bounding box center [304, 137] width 57 height 6
click at [279, 137] on input "Paystubs (Most recent 6 months)" at bounding box center [281, 136] width 4 height 4
checkbox input "true"
click at [276, 146] on label "Other Income" at bounding box center [288, 145] width 24 height 6
click at [279, 146] on input "Other Income" at bounding box center [281, 144] width 4 height 4
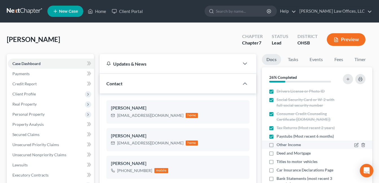
checkbox input "true"
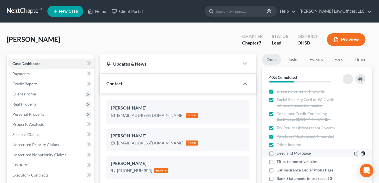
click at [361, 152] on icon "button" at bounding box center [363, 153] width 5 height 5
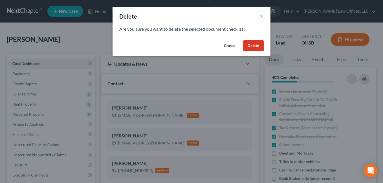
click at [260, 48] on button "Delete" at bounding box center [253, 45] width 21 height 11
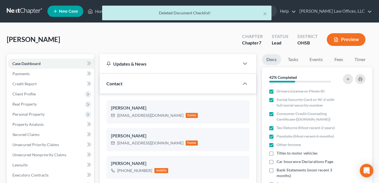
drag, startPoint x: 271, startPoint y: 153, endPoint x: 251, endPoint y: 138, distance: 24.9
click at [276, 152] on label "Titles to motor vehicles" at bounding box center [296, 154] width 41 height 6
click at [279, 152] on input "Titles to motor vehicles" at bounding box center [281, 153] width 4 height 4
checkbox input "true"
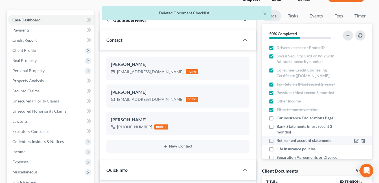
scroll to position [56, 0]
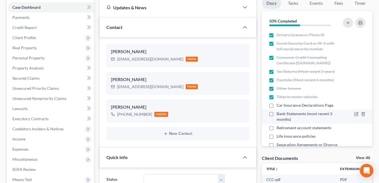
click at [276, 115] on label "Bank Statements (most recent 3 months)" at bounding box center [307, 116] width 63 height 11
click at [279, 115] on input "Bank Statements (most recent 3 months)" at bounding box center [281, 113] width 4 height 4
checkbox input "true"
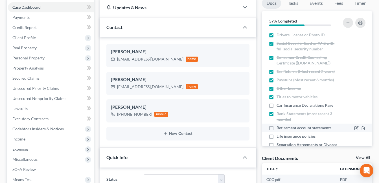
click at [276, 127] on label "Retirement account statements" at bounding box center [303, 128] width 55 height 6
click at [279, 127] on input "Retirement account statements" at bounding box center [281, 127] width 4 height 4
checkbox input "true"
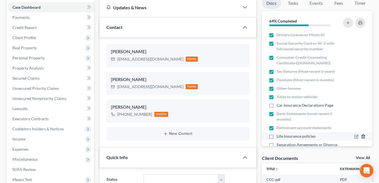
click at [361, 137] on icon "button" at bounding box center [363, 137] width 5 height 5
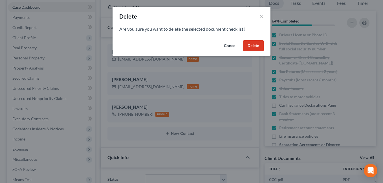
click at [256, 48] on button "Delete" at bounding box center [253, 45] width 21 height 11
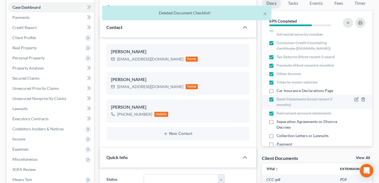
scroll to position [26, 0]
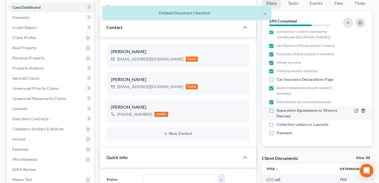
drag, startPoint x: 358, startPoint y: 109, endPoint x: 351, endPoint y: 107, distance: 8.1
click at [361, 109] on icon "button" at bounding box center [363, 111] width 5 height 5
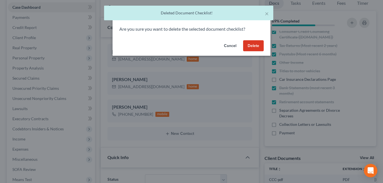
click at [250, 46] on button "Delete" at bounding box center [253, 45] width 21 height 11
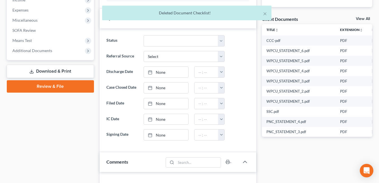
scroll to position [141, 0]
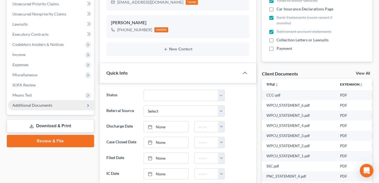
click at [34, 106] on span "Additional Documents" at bounding box center [32, 105] width 40 height 5
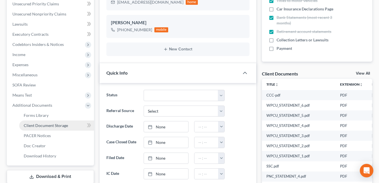
click at [59, 124] on span "Client Document Storage" at bounding box center [46, 125] width 44 height 5
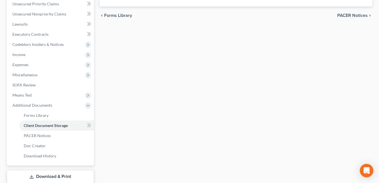
scroll to position [136, 0]
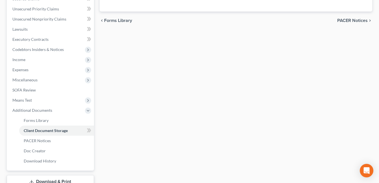
select select "7"
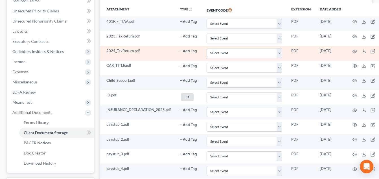
scroll to position [141, 0]
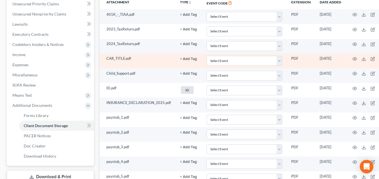
click at [190, 59] on button "+ Add Tag" at bounding box center [188, 59] width 17 height 4
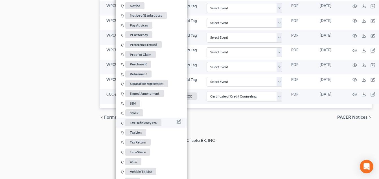
scroll to position [509, 0]
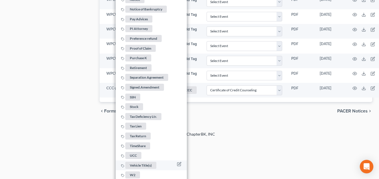
click at [138, 162] on span "Vehicle Title(s)" at bounding box center [140, 165] width 31 height 7
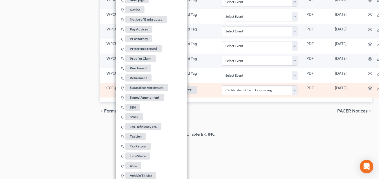
drag, startPoint x: 265, startPoint y: 138, endPoint x: 221, endPoint y: 127, distance: 45.6
click at [265, 138] on div "2025 © NextChapterBK, INC" at bounding box center [190, 136] width 322 height 10
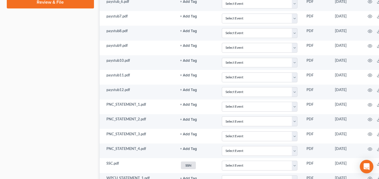
scroll to position [331, 29]
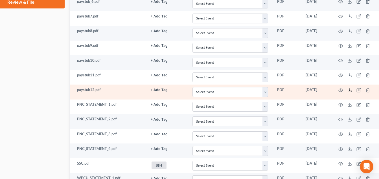
click at [348, 89] on icon at bounding box center [349, 90] width 5 height 5
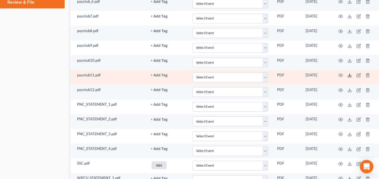
click at [349, 75] on icon at bounding box center [349, 75] width 5 height 5
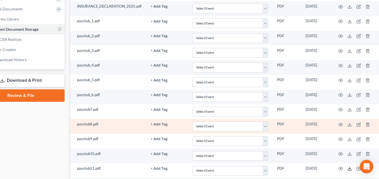
scroll to position [218, 29]
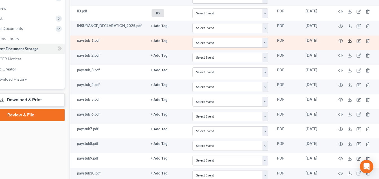
click at [349, 41] on line at bounding box center [349, 40] width 0 height 2
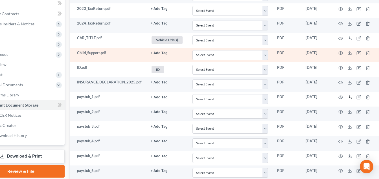
scroll to position [133, 29]
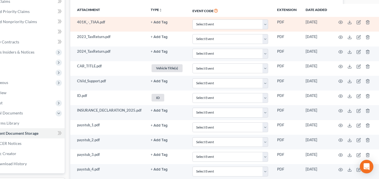
click at [162, 23] on button "+ Add Tag" at bounding box center [159, 23] width 17 height 4
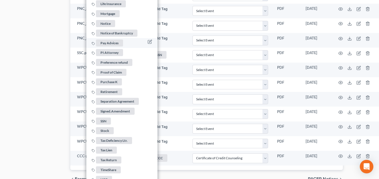
scroll to position [444, 29]
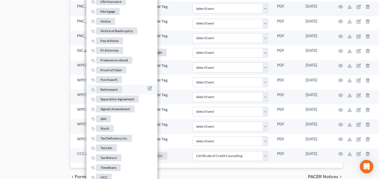
click at [111, 86] on span "Retirement" at bounding box center [109, 89] width 26 height 7
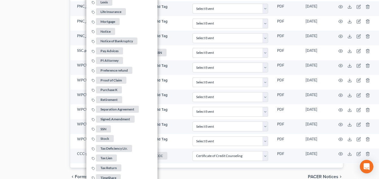
drag, startPoint x: 21, startPoint y: 82, endPoint x: 67, endPoint y: 96, distance: 48.8
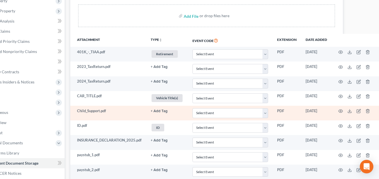
scroll to position [77, 29]
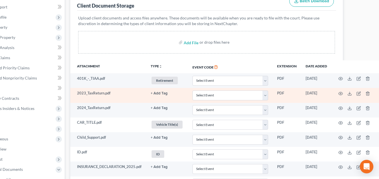
click at [156, 94] on button "+ Add Tag" at bounding box center [159, 94] width 17 height 4
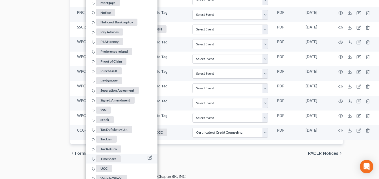
scroll to position [480, 29]
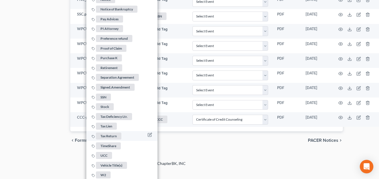
click at [109, 133] on span "Tax Return" at bounding box center [108, 136] width 25 height 7
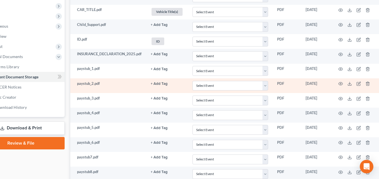
scroll to position [133, 29]
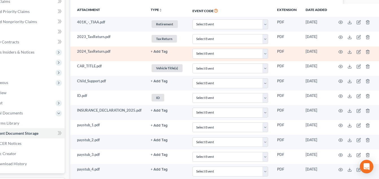
click at [157, 51] on button "+ Add Tag" at bounding box center [159, 52] width 17 height 4
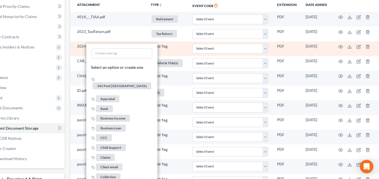
scroll to position [495, 29]
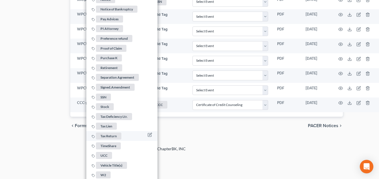
click at [110, 133] on span "Tax Return" at bounding box center [108, 136] width 25 height 7
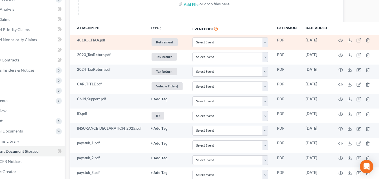
scroll to position [190, 29]
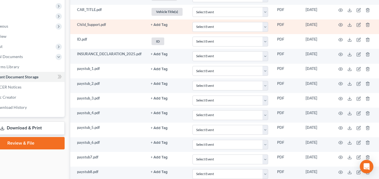
click at [162, 23] on button "+ Add Tag" at bounding box center [159, 25] width 17 height 4
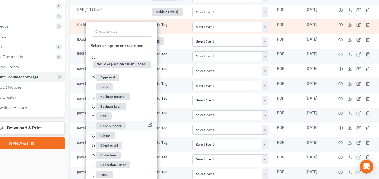
click at [112, 122] on span "Child Support" at bounding box center [111, 125] width 30 height 7
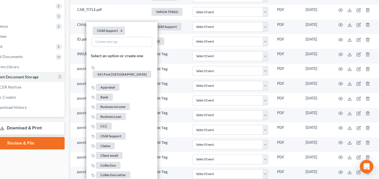
click at [34, 163] on div "Case Dashboard Payments Invoices Payments Payments Credit Report Client Profile" at bounding box center [21, 152] width 93 height 576
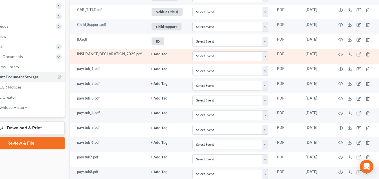
click at [159, 54] on button "+ Add Tag" at bounding box center [159, 54] width 17 height 4
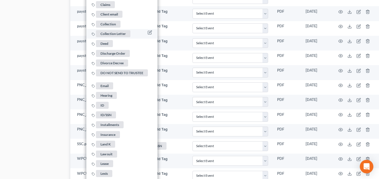
scroll to position [356, 29]
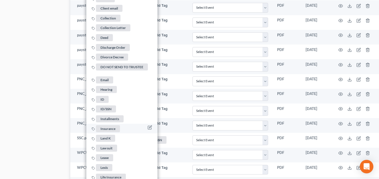
click at [109, 127] on span "Insurance" at bounding box center [108, 128] width 24 height 7
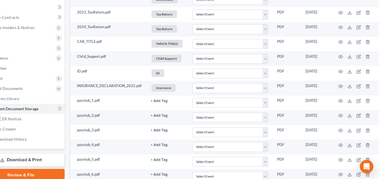
scroll to position [159, 29]
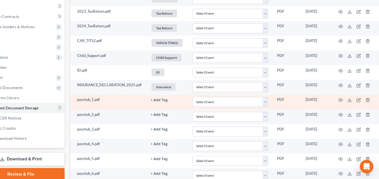
click at [157, 101] on button "+ Add Tag" at bounding box center [159, 100] width 17 height 4
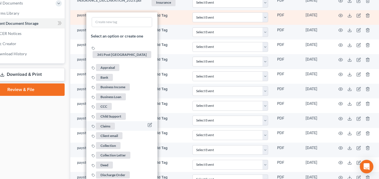
scroll to position [300, 29]
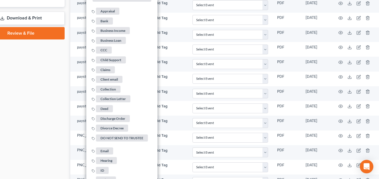
click at [48, 116] on div "Case Dashboard Payments Invoices Payments Payments Credit Report Client Profile" at bounding box center [21, 42] width 93 height 576
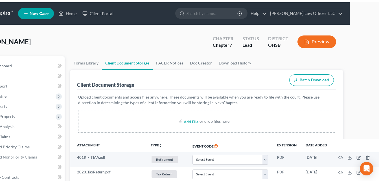
scroll to position [0, 0]
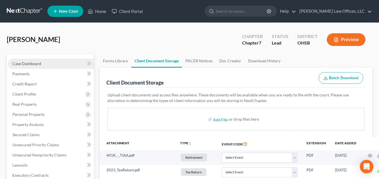
click at [36, 66] on link "Case Dashboard" at bounding box center [51, 64] width 86 height 10
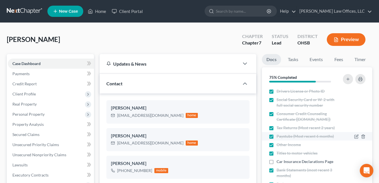
click at [276, 138] on label "Paystubs (Most recent 6 months)" at bounding box center [304, 137] width 57 height 6
click at [279, 137] on input "Paystubs (Most recent 6 months)" at bounding box center [281, 136] width 4 height 4
checkbox input "false"
click at [354, 136] on icon "button" at bounding box center [356, 137] width 5 height 5
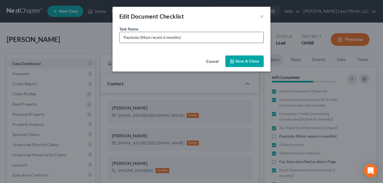
drag, startPoint x: 142, startPoint y: 36, endPoint x: 179, endPoint y: 36, distance: 36.7
click at [179, 36] on input "Paystubs (Most recent 6 months)" at bounding box center [192, 37] width 144 height 11
click at [204, 38] on input "Paystubs (Need First in April and any after 9/16/2025)" at bounding box center [192, 37] width 144 height 11
type input "Paystubs (Need First in April and any after 9/19/2025)"
click at [244, 60] on button "Save & Close" at bounding box center [244, 62] width 38 height 12
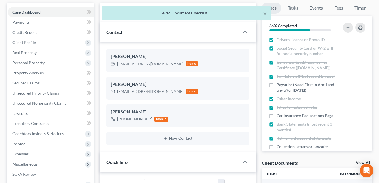
scroll to position [56, 0]
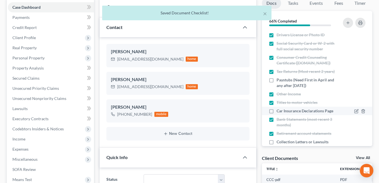
click at [276, 111] on label "Car Insurance Declarations Page" at bounding box center [304, 111] width 57 height 6
click at [279, 111] on input "Car Insurance Declarations Page" at bounding box center [281, 110] width 4 height 4
checkbox input "true"
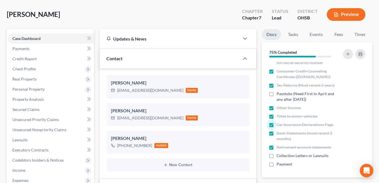
scroll to position [0, 0]
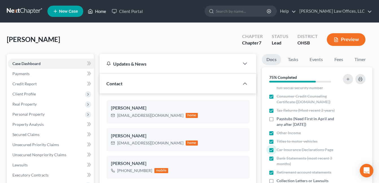
click at [92, 11] on icon at bounding box center [90, 11] width 5 height 7
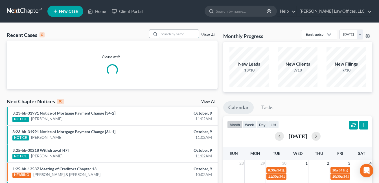
click at [162, 33] on input "search" at bounding box center [178, 34] width 39 height 8
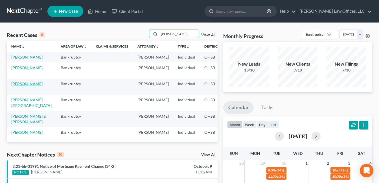
type input "jones"
click at [17, 86] on link "Jones, Kara" at bounding box center [26, 84] width 31 height 5
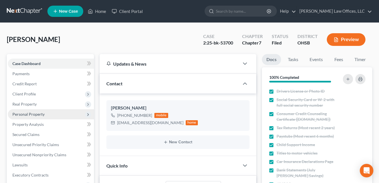
click at [33, 115] on span "Personal Property" at bounding box center [28, 114] width 32 height 5
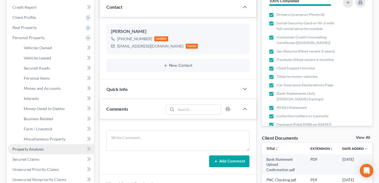
scroll to position [85, 0]
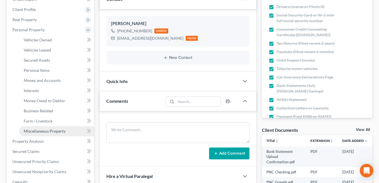
click at [47, 134] on link "Miscellaneous Property" at bounding box center [56, 131] width 75 height 10
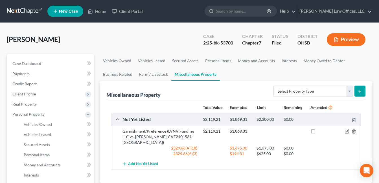
drag, startPoint x: 171, startPoint y: 143, endPoint x: 121, endPoint y: 131, distance: 51.3
click at [121, 131] on div "Garnishment/Preference (LVNV Funding LLC vs. Kara L Jones-CVF2401531-Circlevill…" at bounding box center [160, 137] width 80 height 17
copy div "Garnishment/Preference (LVNV Funding LLC vs. Kara L Jones-CVF2401531-Circlevill…"
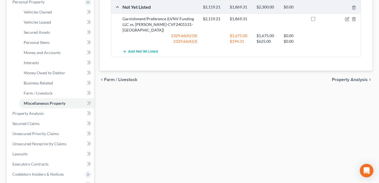
scroll to position [228, 0]
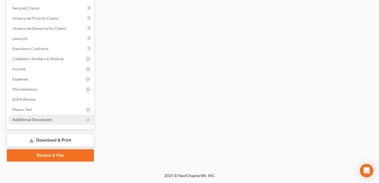
click at [41, 124] on span "Additional Documents" at bounding box center [51, 120] width 86 height 10
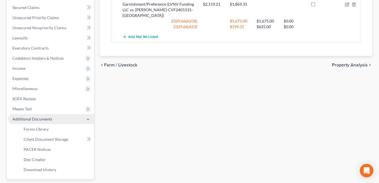
scroll to position [127, 0]
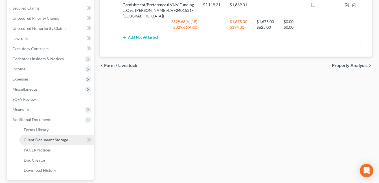
click at [54, 141] on span "Client Document Storage" at bounding box center [46, 140] width 44 height 5
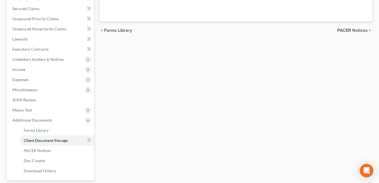
scroll to position [112, 0]
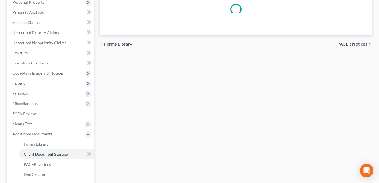
select select "7"
select select "37"
select select "52"
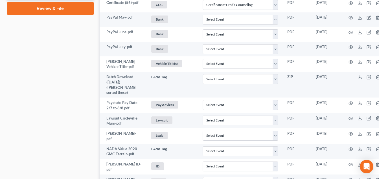
scroll to position [338, 0]
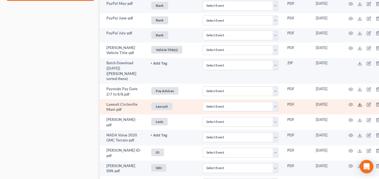
click at [360, 102] on icon at bounding box center [359, 104] width 5 height 5
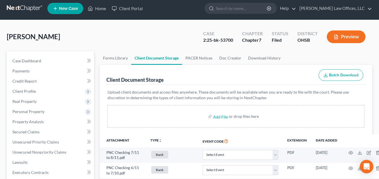
scroll to position [0, 0]
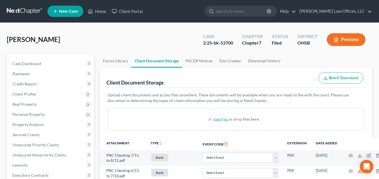
click at [37, 115] on span "Personal Property" at bounding box center [28, 114] width 32 height 5
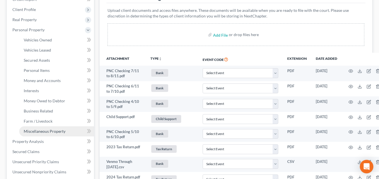
click at [39, 129] on span "Miscellaneous Property" at bounding box center [45, 131] width 42 height 5
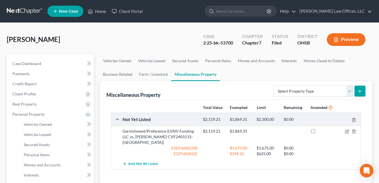
drag, startPoint x: 171, startPoint y: 143, endPoint x: 122, endPoint y: 130, distance: 50.7
click at [122, 130] on div "Garnishment/Preference (LVNV Funding LLC vs. Kara L Jones-CVF2401531-Circlevill…" at bounding box center [160, 137] width 80 height 17
copy div "Garnishment/Preference (LVNV Funding LLC vs. Kara L Jones-CVF2401531-Circlevill…"
drag, startPoint x: 232, startPoint y: 42, endPoint x: 208, endPoint y: 43, distance: 24.3
click at [208, 43] on div "2:25-bk-53700" at bounding box center [218, 43] width 30 height 6
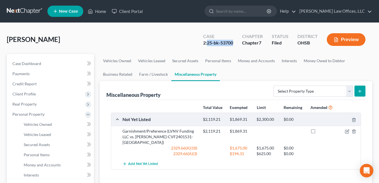
copy div "25-bk-53700"
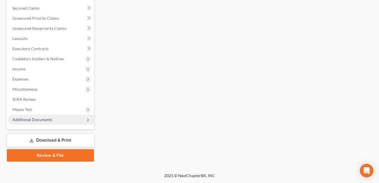
click at [39, 122] on span "Additional Documents" at bounding box center [32, 119] width 40 height 5
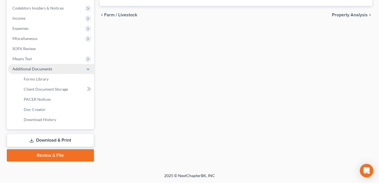
scroll to position [127, 0]
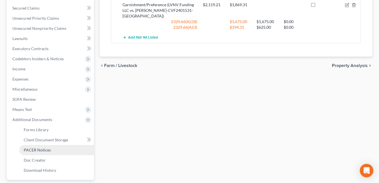
click at [49, 147] on link "PACER Notices" at bounding box center [56, 150] width 75 height 10
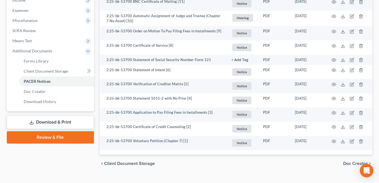
scroll to position [206, 0]
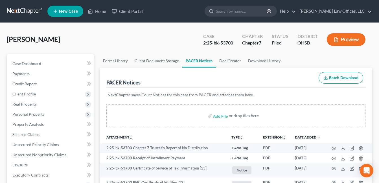
scroll to position [206, 0]
